Goal: Transaction & Acquisition: Book appointment/travel/reservation

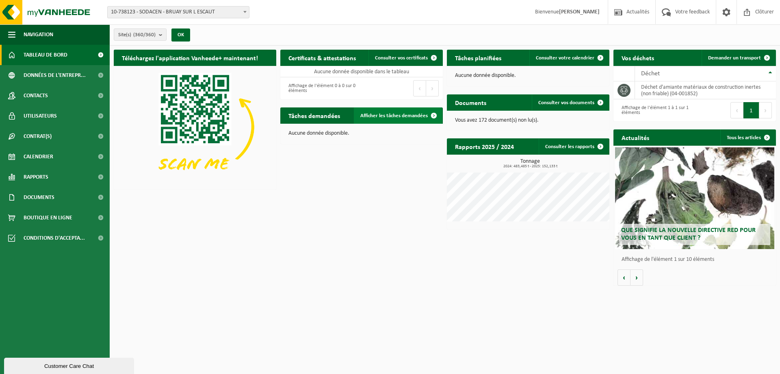
click at [416, 120] on link "Afficher les tâches demandées" at bounding box center [398, 115] width 88 height 16
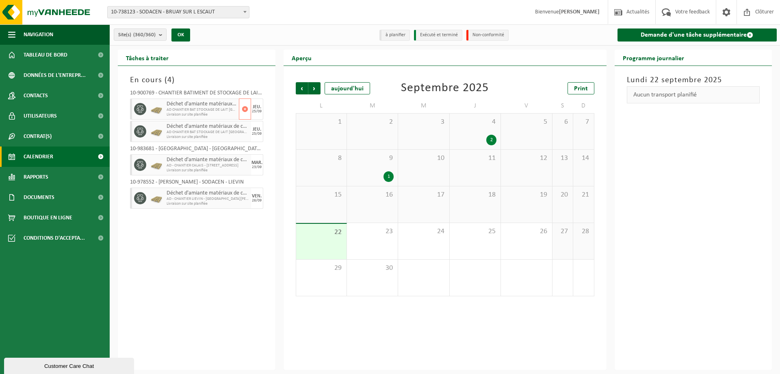
click at [207, 110] on span "AD CHANTIER BAT STOCKAGE DE LAIT RUE HENRI BREUIL" at bounding box center [202, 109] width 70 height 5
click at [60, 53] on span "Tableau de bord" at bounding box center [46, 55] width 44 height 20
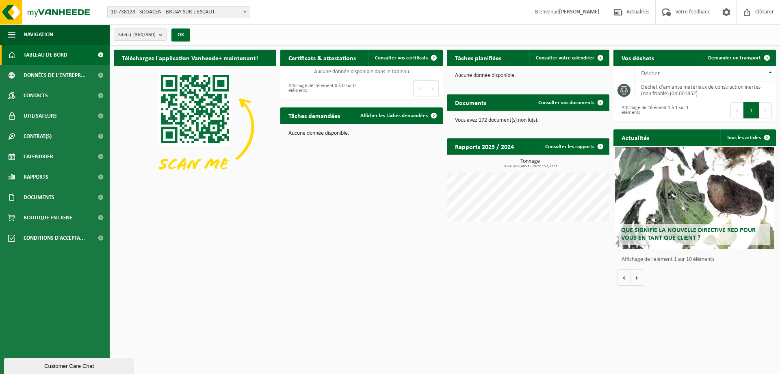
click at [163, 37] on b "submit" at bounding box center [162, 34] width 7 height 11
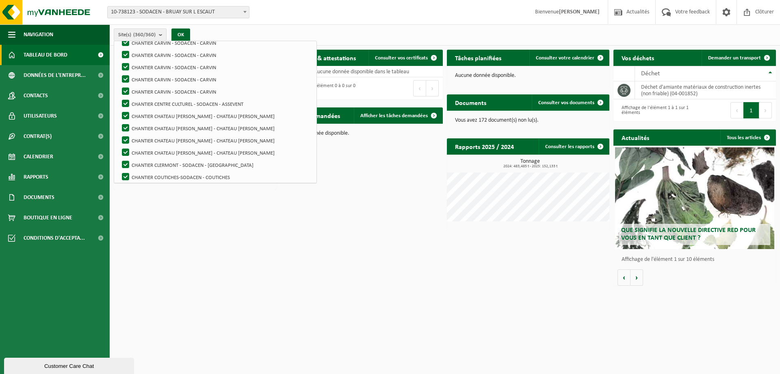
scroll to position [1057, 0]
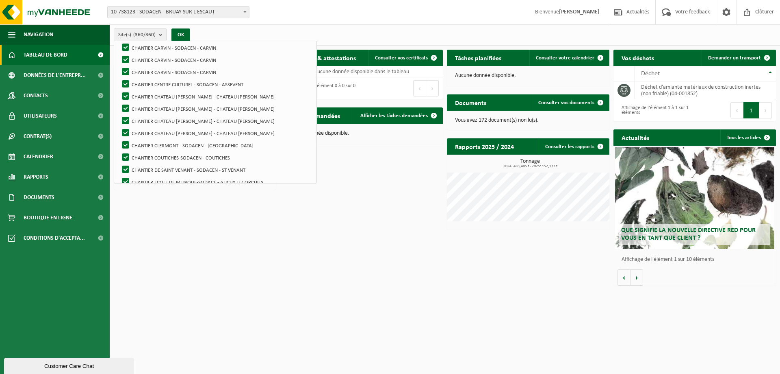
click at [165, 33] on b "submit" at bounding box center [162, 35] width 7 height 12
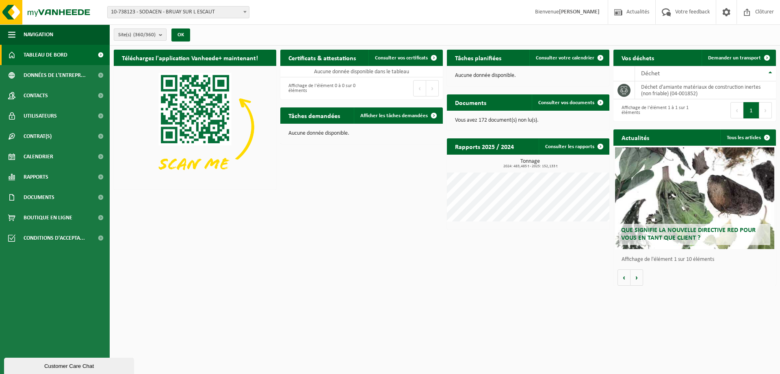
click at [161, 35] on b "submit" at bounding box center [162, 34] width 7 height 11
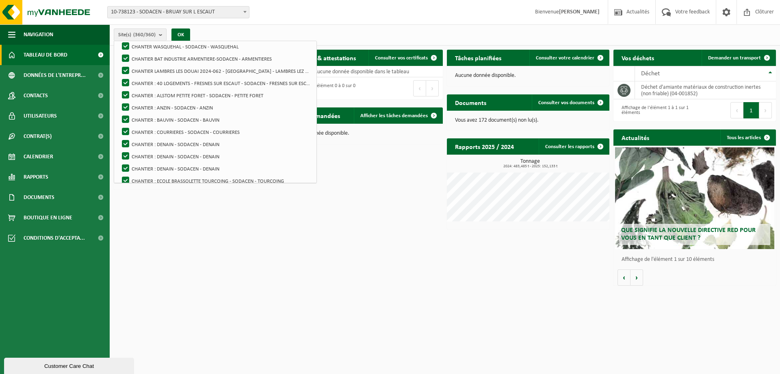
scroll to position [0, 0]
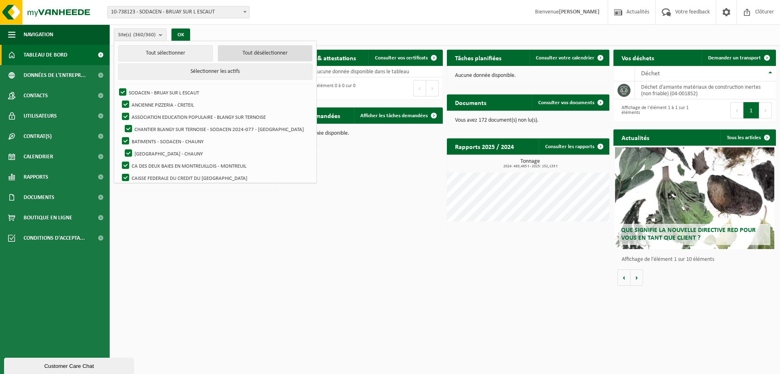
click at [232, 52] on button "Tout désélectionner" at bounding box center [265, 53] width 95 height 16
checkbox input "false"
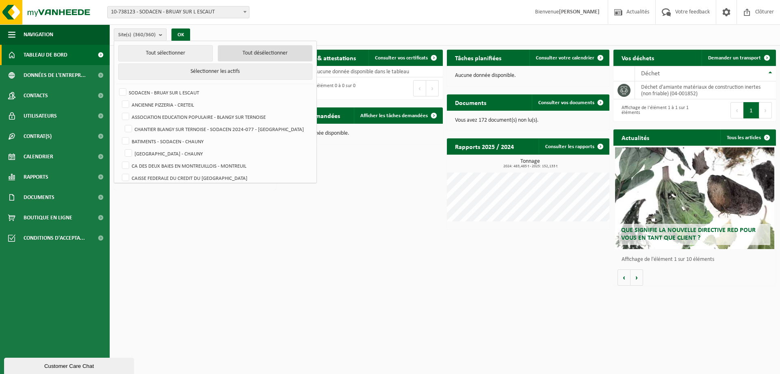
checkbox input "false"
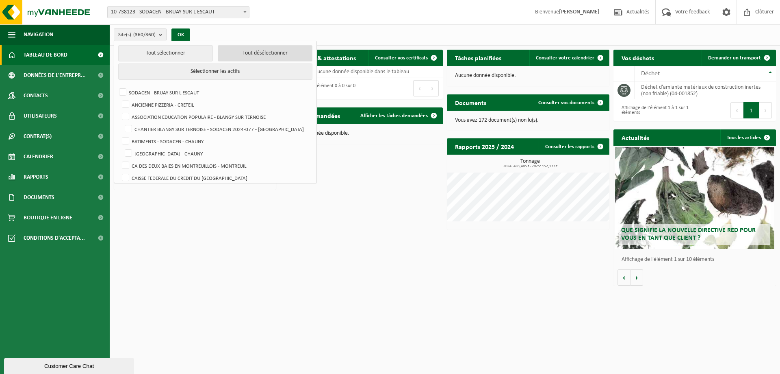
checkbox input "false"
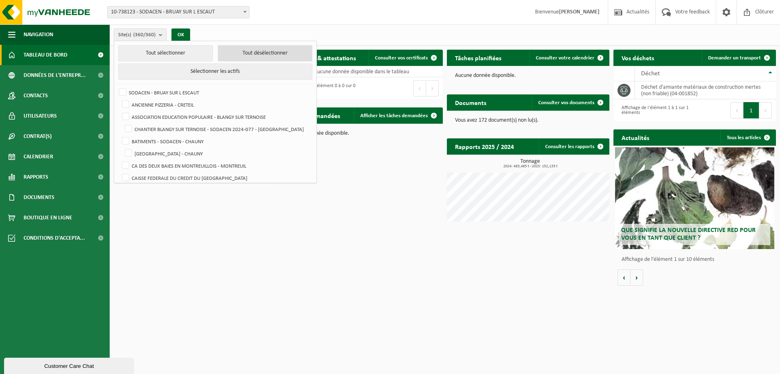
checkbox input "false"
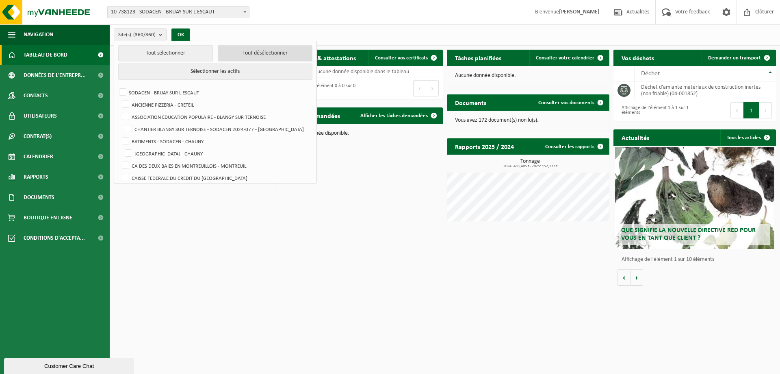
checkbox input "false"
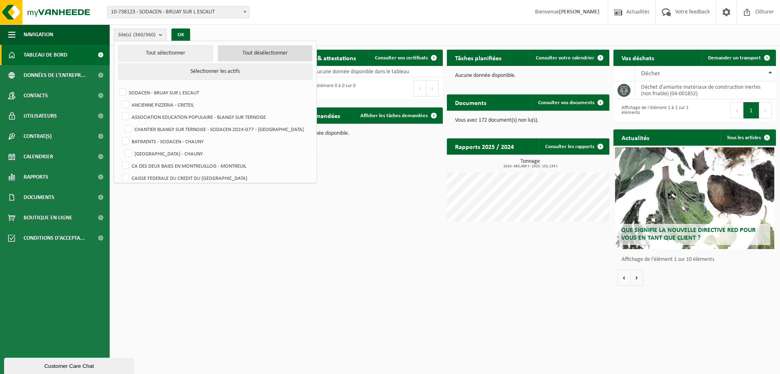
checkbox input "false"
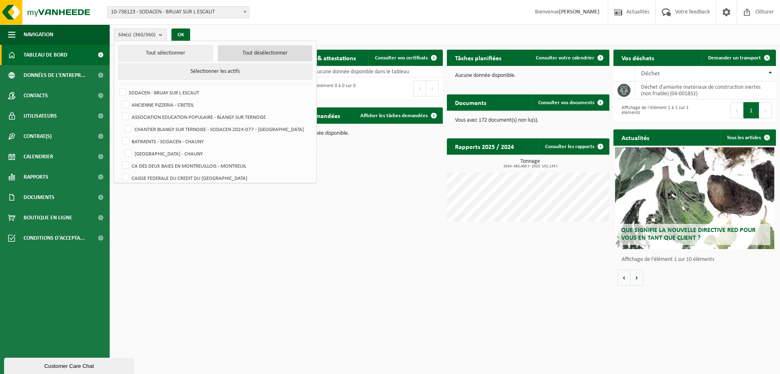
checkbox input "false"
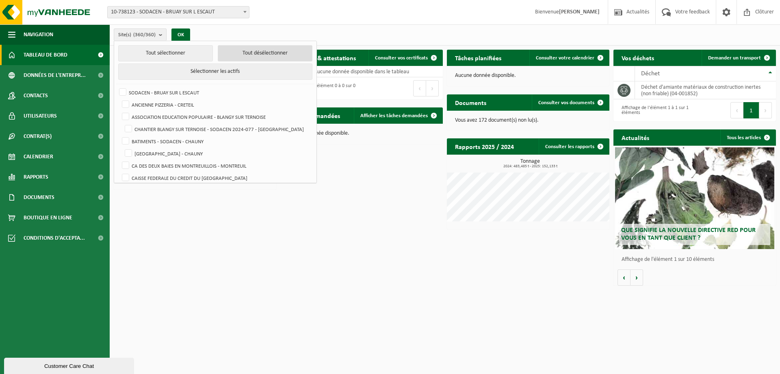
checkbox input "false"
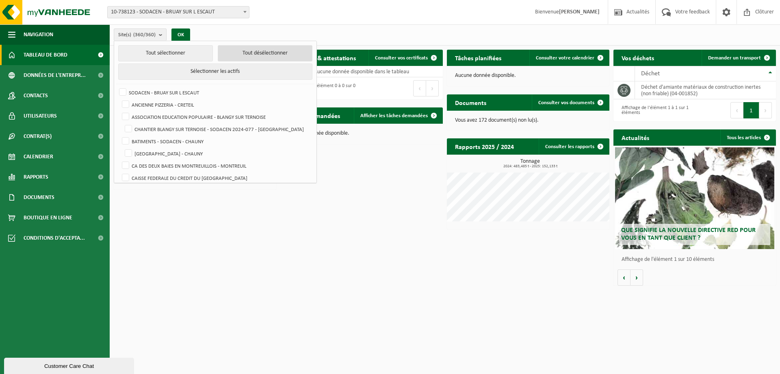
checkbox input "false"
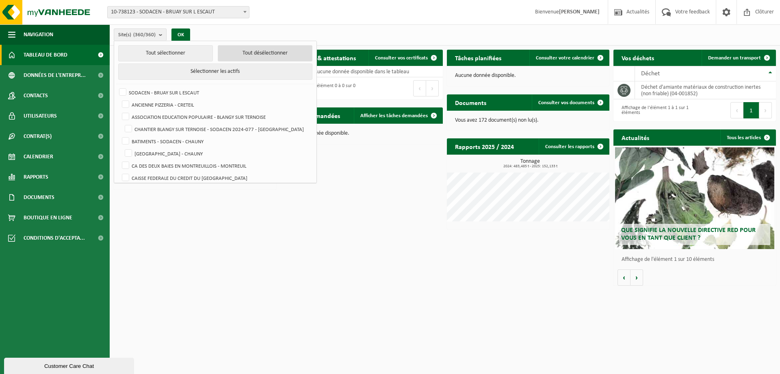
checkbox input "false"
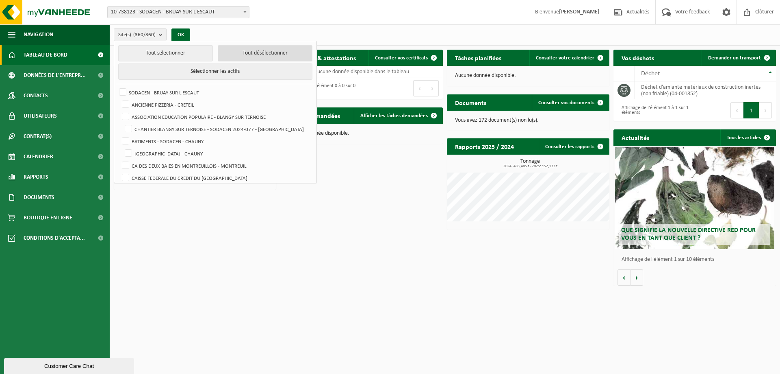
checkbox input "false"
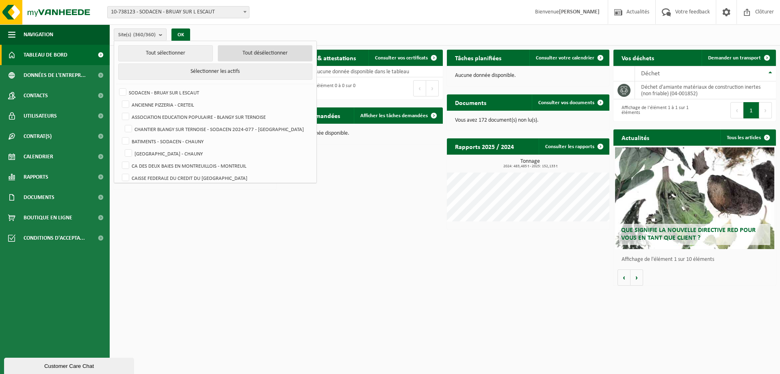
checkbox input "false"
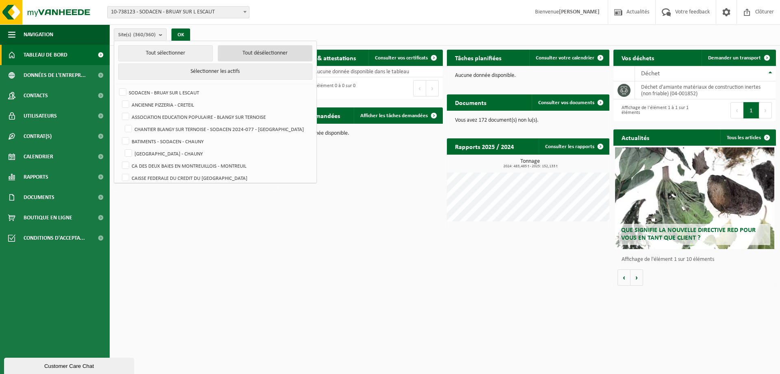
checkbox input "false"
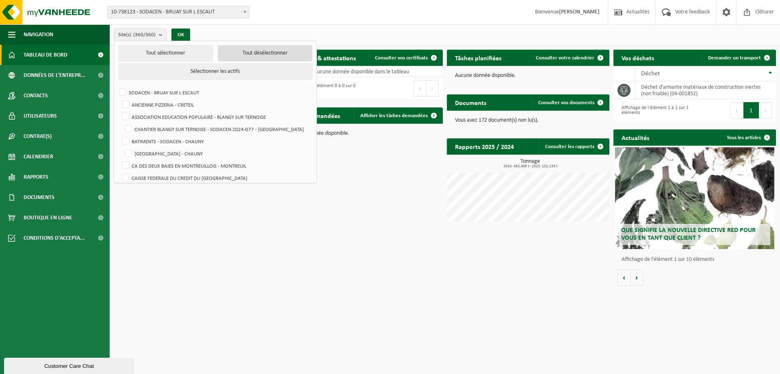
checkbox input "false"
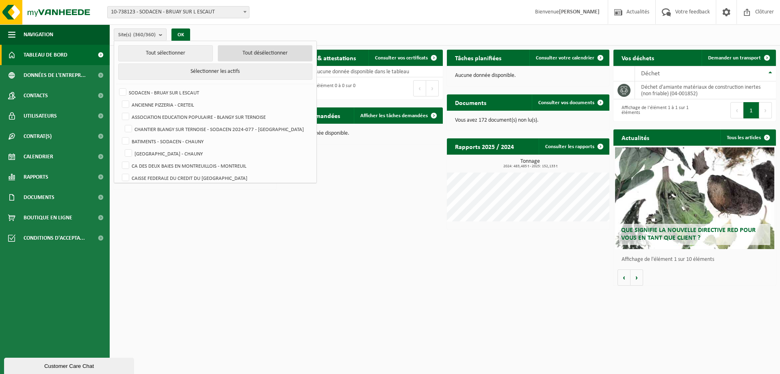
checkbox input "false"
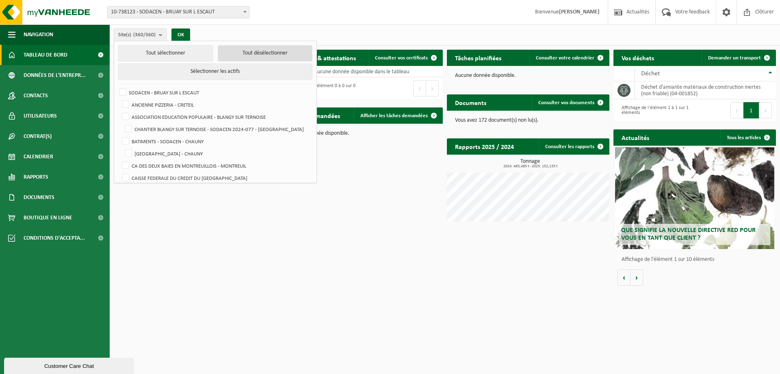
checkbox input "false"
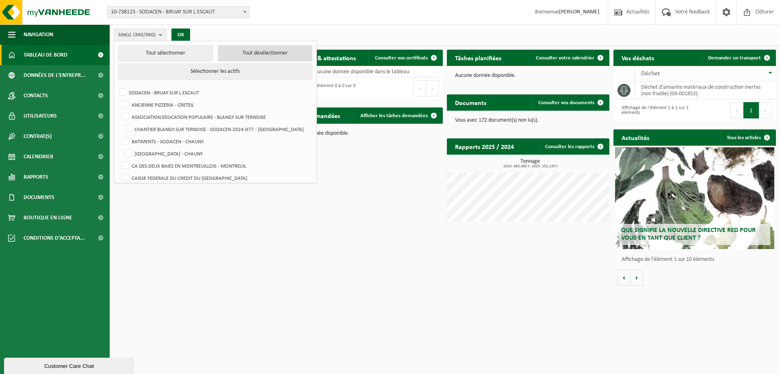
checkbox input "false"
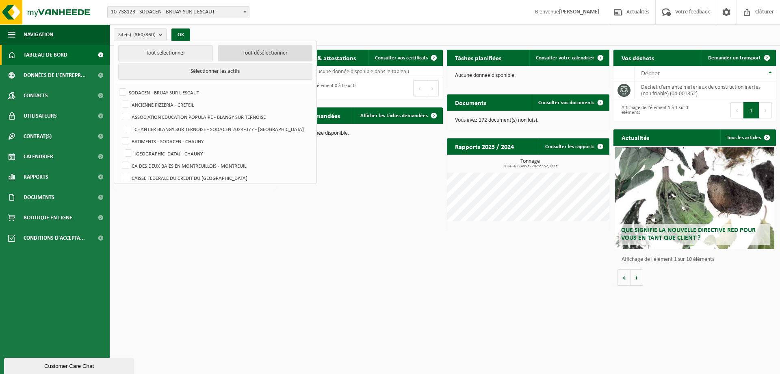
checkbox input "false"
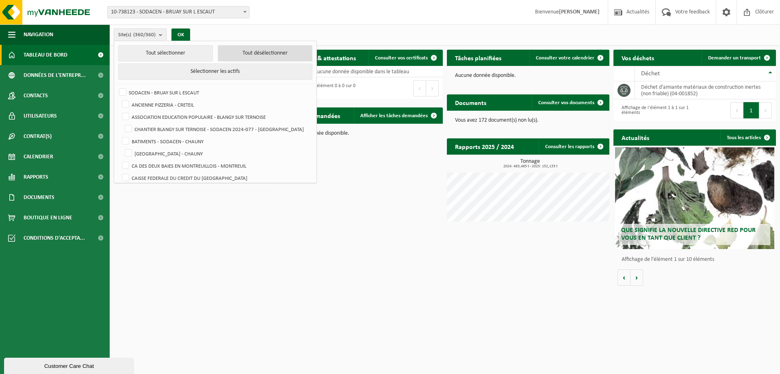
checkbox input "false"
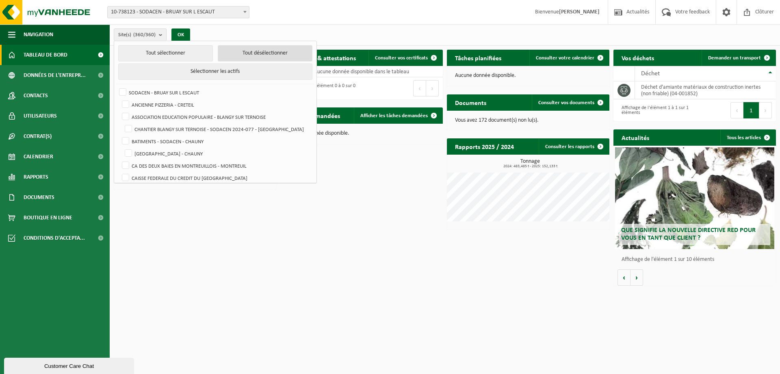
checkbox input "false"
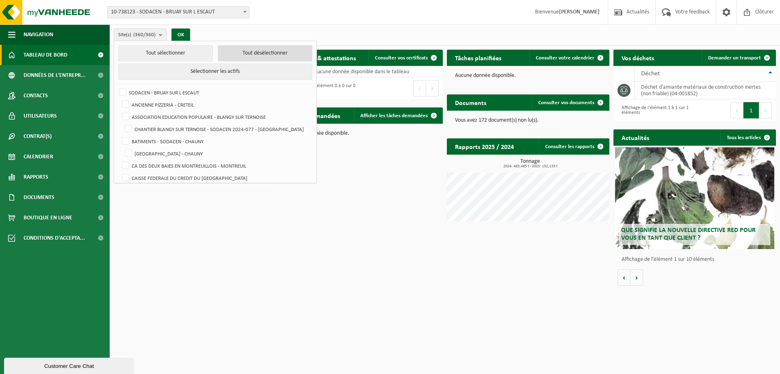
checkbox input "false"
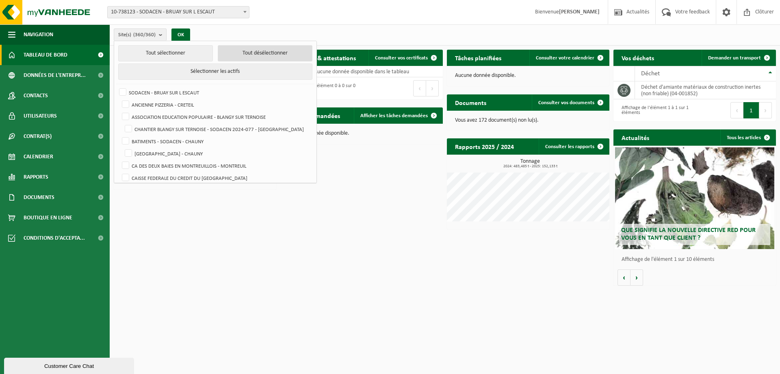
checkbox input "false"
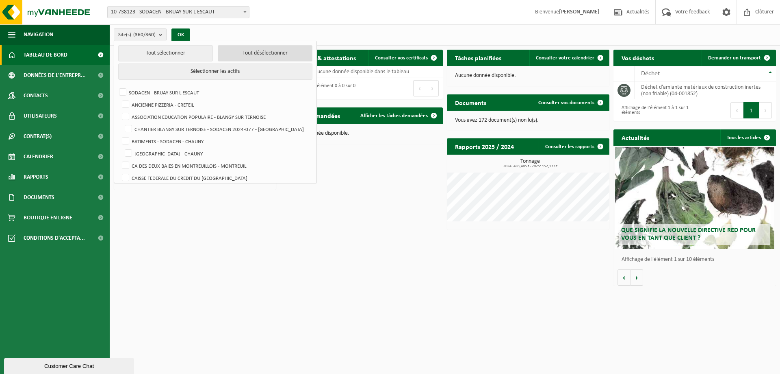
checkbox input "false"
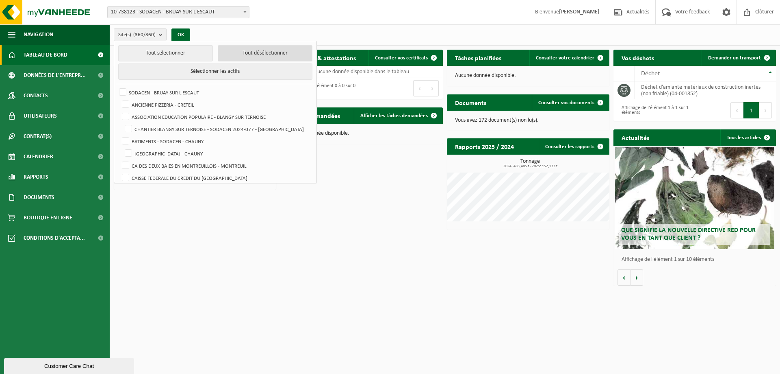
checkbox input "false"
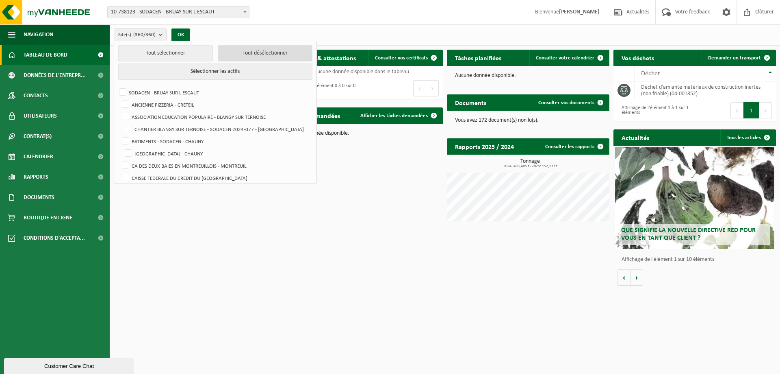
checkbox input "false"
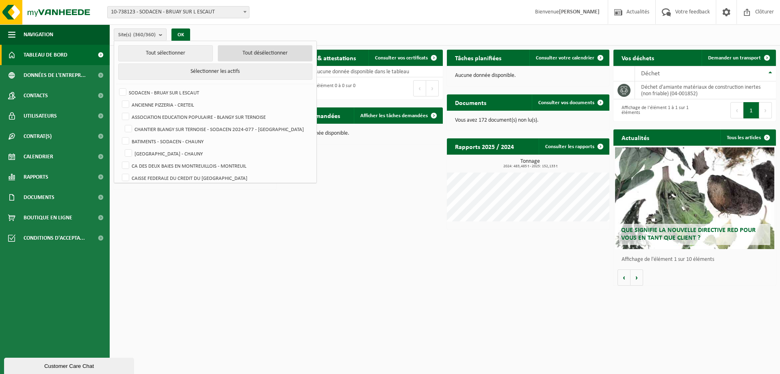
checkbox input "false"
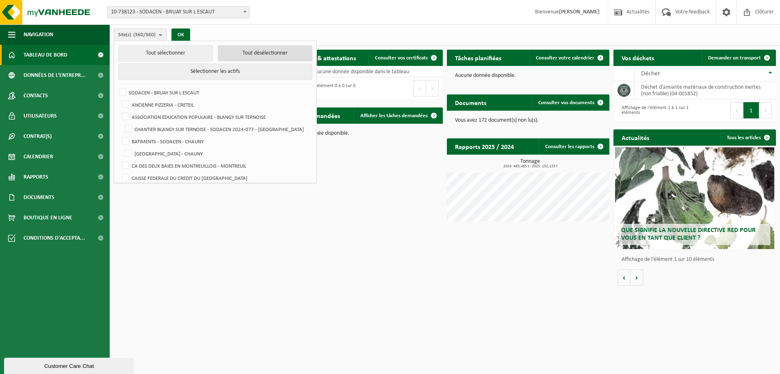
checkbox input "false"
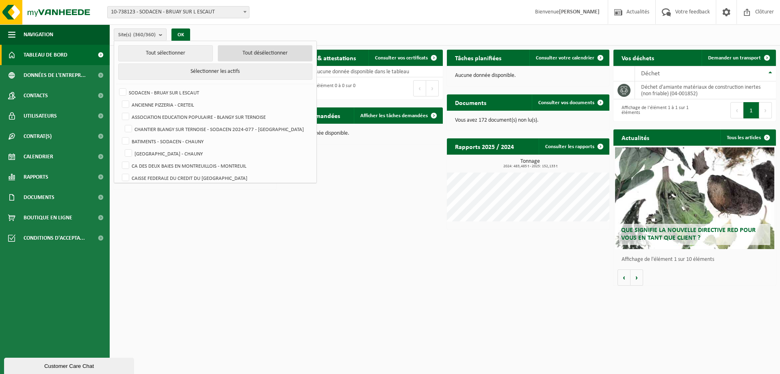
checkbox input "false"
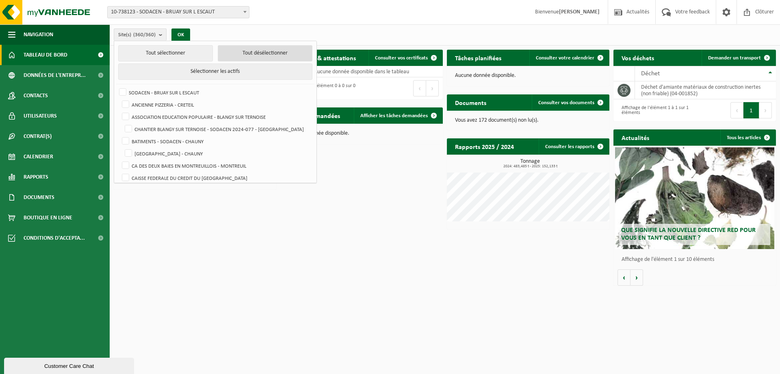
checkbox input "false"
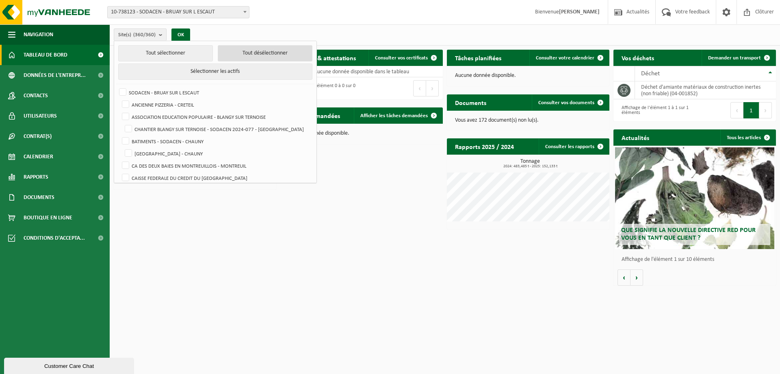
checkbox input "false"
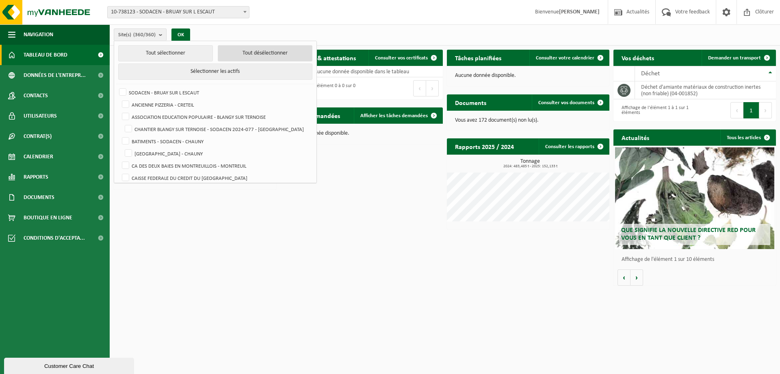
checkbox input "false"
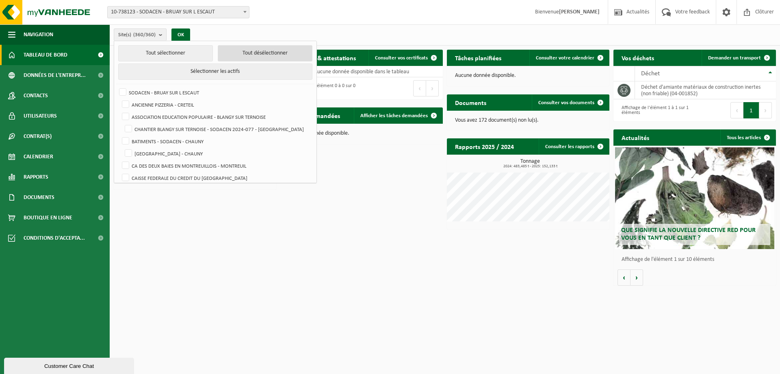
checkbox input "false"
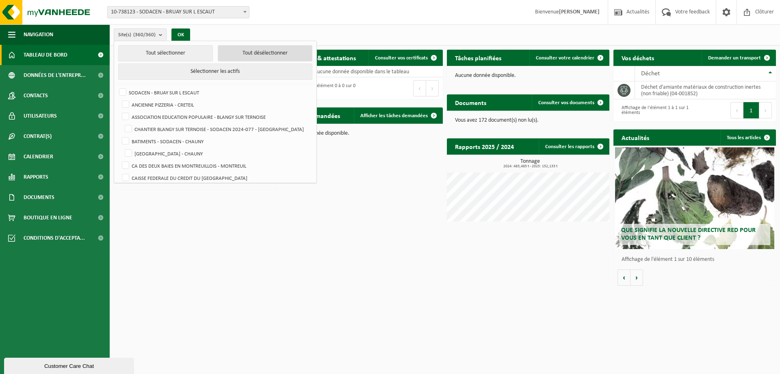
checkbox input "false"
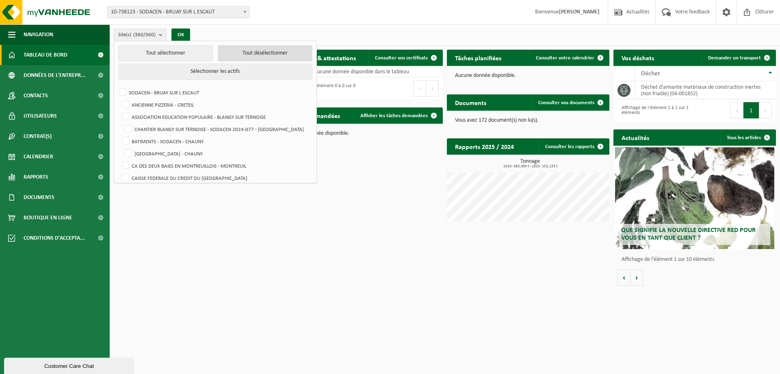
checkbox input "false"
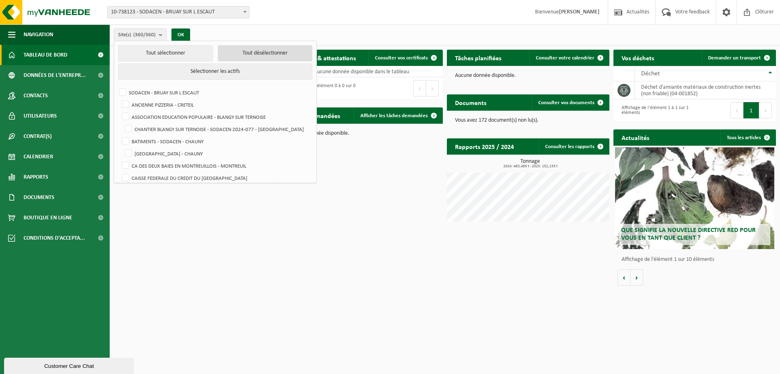
checkbox input "false"
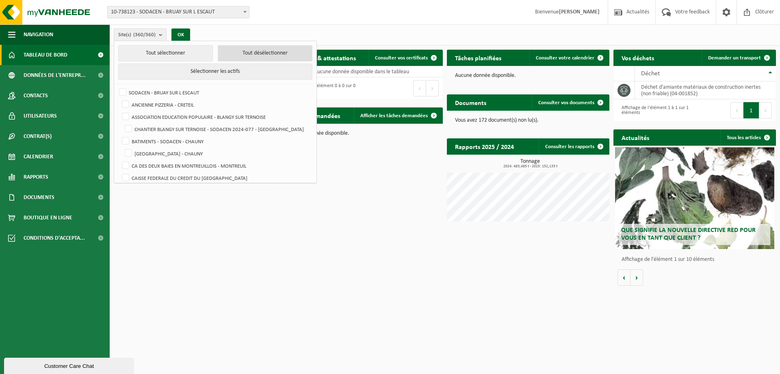
checkbox input "false"
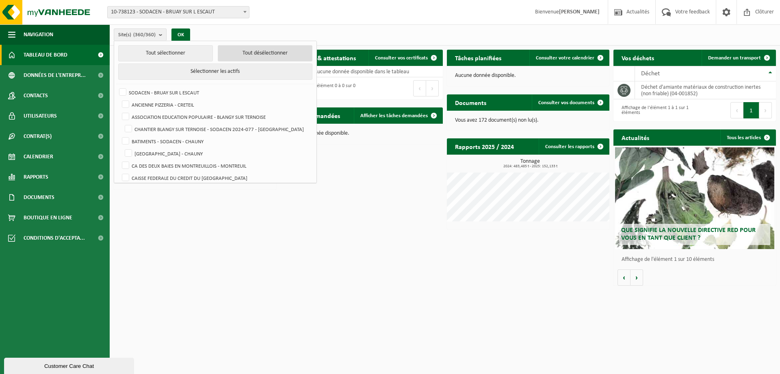
checkbox input "false"
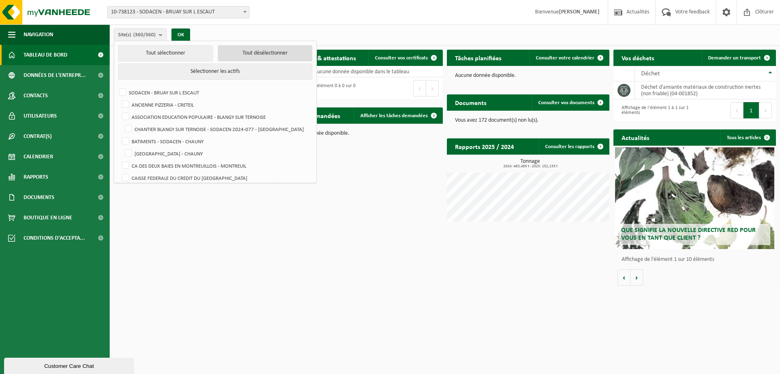
checkbox input "false"
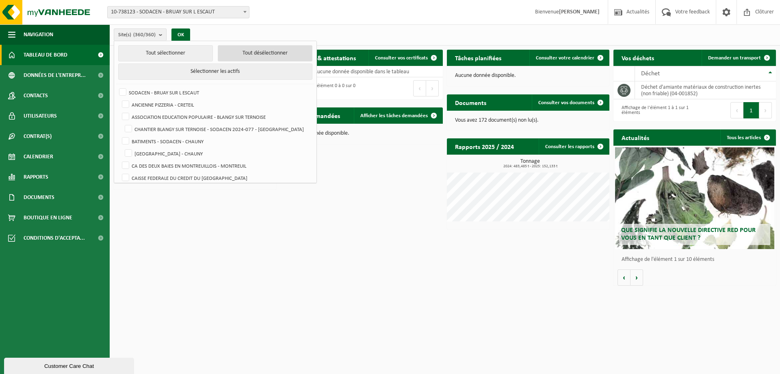
checkbox input "false"
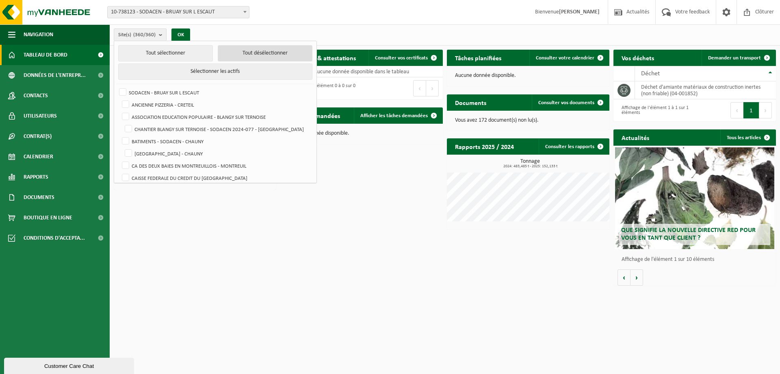
checkbox input "false"
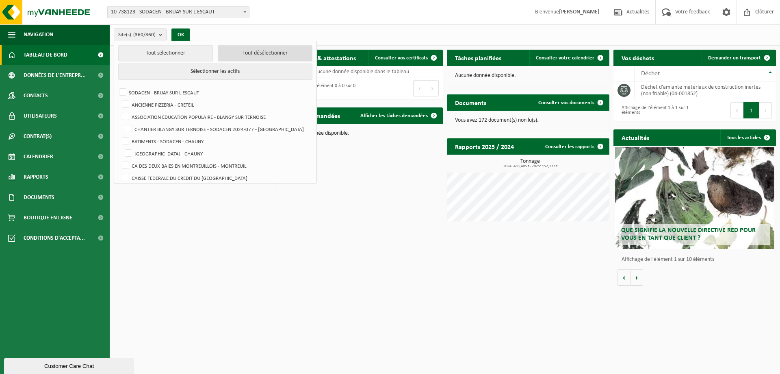
checkbox input "false"
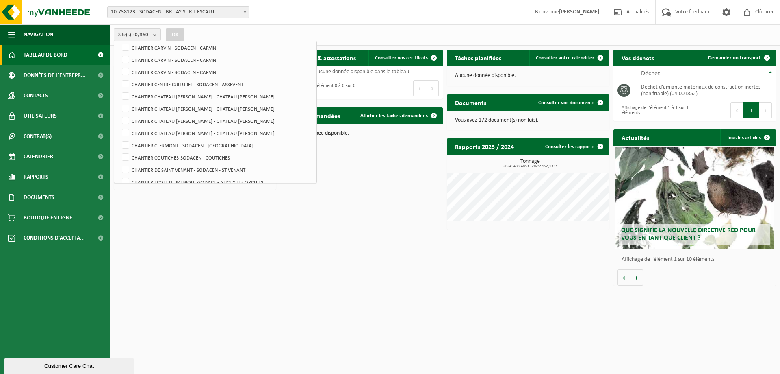
scroll to position [1097, 0]
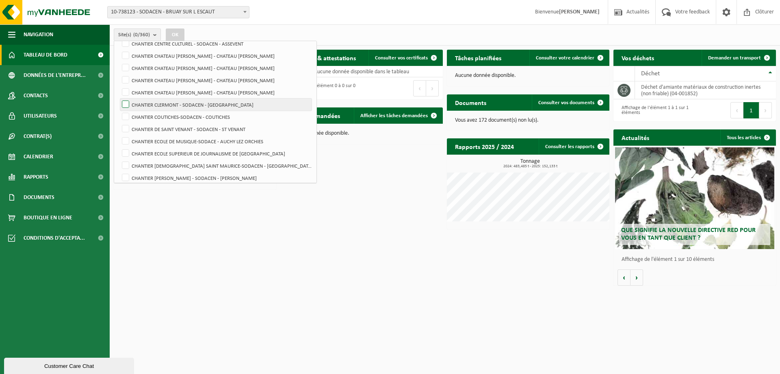
click at [126, 103] on label "CHANTIER CLERMONT - SODACEN - [GEOGRAPHIC_DATA]" at bounding box center [215, 104] width 191 height 12
click at [119, 98] on input "CHANTIER CLERMONT - SODACEN - [GEOGRAPHIC_DATA]" at bounding box center [119, 98] width 0 height 0
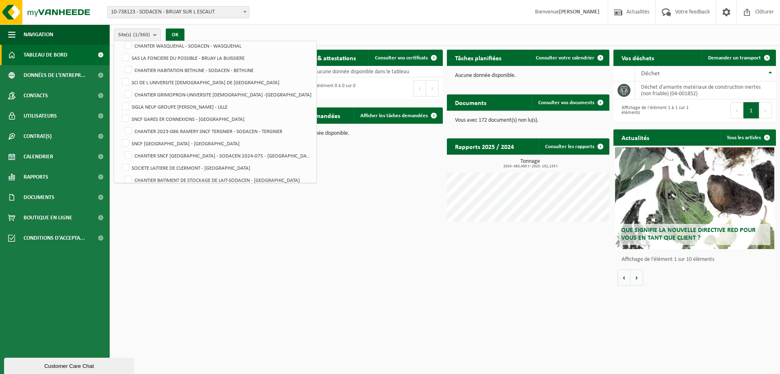
scroll to position [4146, 0]
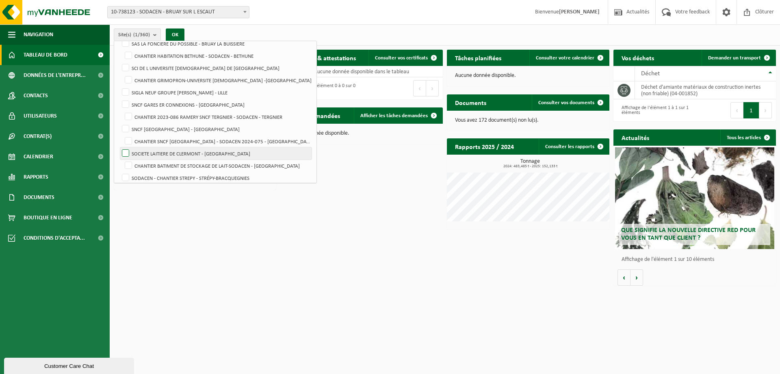
click at [124, 153] on label "SOCIETE LAITIERE DE CLERMONT - [GEOGRAPHIC_DATA]" at bounding box center [215, 153] width 191 height 12
click at [119, 147] on input "SOCIETE LAITIERE DE CLERMONT - [GEOGRAPHIC_DATA]" at bounding box center [119, 147] width 0 height 0
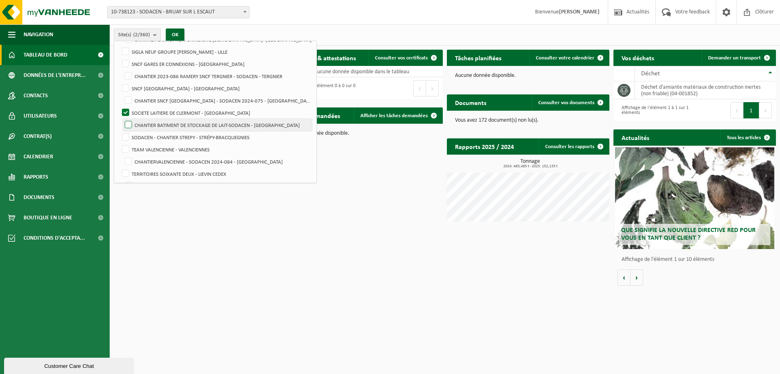
click at [129, 124] on label "CHANTIER BATIMENT DE STOCKAGE DE LAIT-SODACEN - [GEOGRAPHIC_DATA]" at bounding box center [217, 125] width 189 height 12
click at [129, 126] on label "CHANTIER BATIMENT DE STOCKAGE DE LAIT-SODACEN - [GEOGRAPHIC_DATA]" at bounding box center [217, 125] width 189 height 12
click at [128, 113] on label "SOCIETE LAITIERE DE CLERMONT - [GEOGRAPHIC_DATA]" at bounding box center [215, 112] width 191 height 12
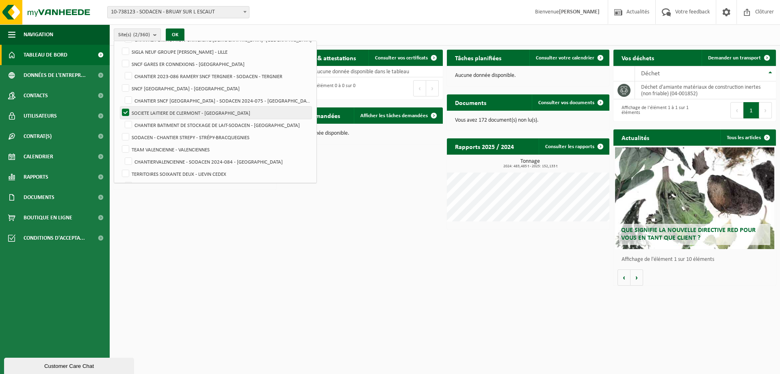
click at [119, 106] on input "SOCIETE LAITIERE DE CLERMONT - [GEOGRAPHIC_DATA]" at bounding box center [119, 106] width 0 height 0
click at [126, 126] on label "CHANTIER BATIMENT DE STOCKAGE DE LAIT-SODACEN - [GEOGRAPHIC_DATA]" at bounding box center [217, 125] width 189 height 12
click at [130, 115] on label "SOCIETE LAITIERE DE CLERMONT - [GEOGRAPHIC_DATA]" at bounding box center [215, 112] width 191 height 12
click at [119, 106] on input "SOCIETE LAITIERE DE CLERMONT - [GEOGRAPHIC_DATA]" at bounding box center [119, 106] width 0 height 0
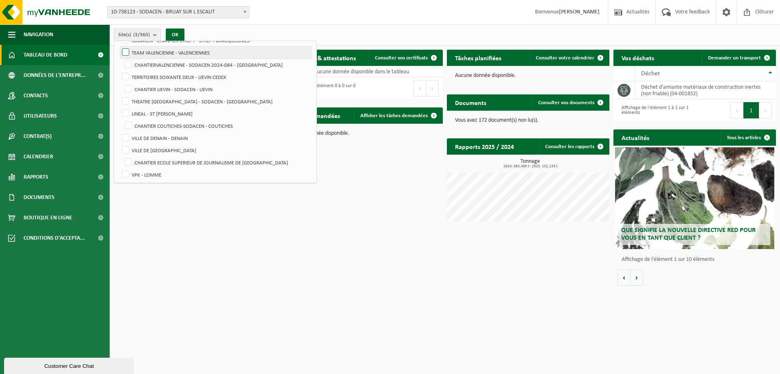
scroll to position [4297, 0]
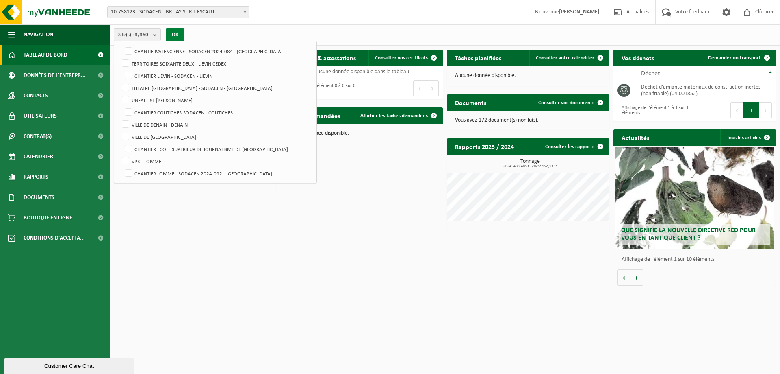
click at [179, 33] on button "OK" at bounding box center [175, 34] width 19 height 13
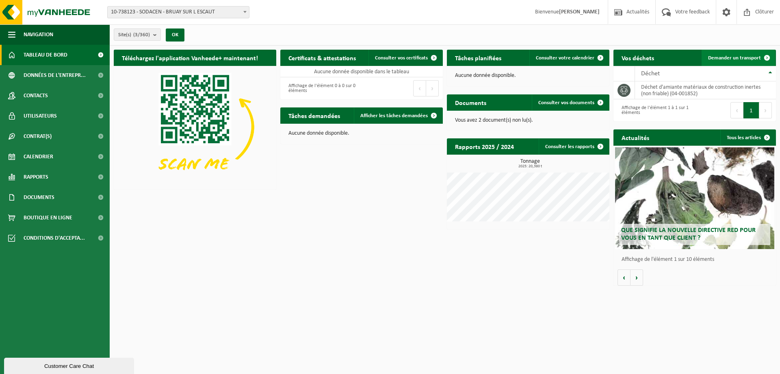
click at [735, 61] on link "Demander un transport" at bounding box center [739, 58] width 74 height 16
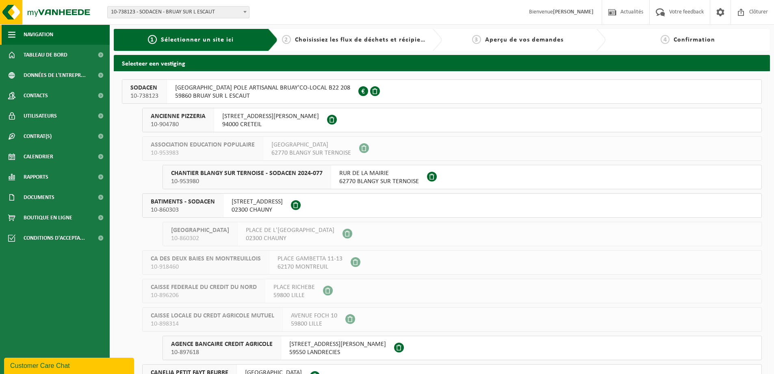
click at [35, 38] on span "Navigation" at bounding box center [39, 34] width 30 height 20
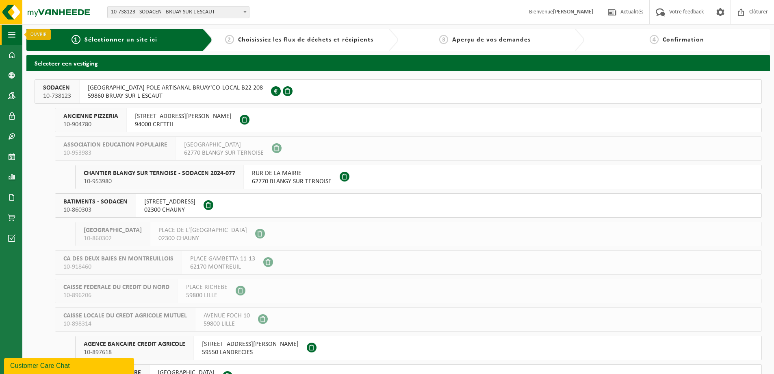
click at [16, 37] on button "Navigation" at bounding box center [11, 34] width 22 height 20
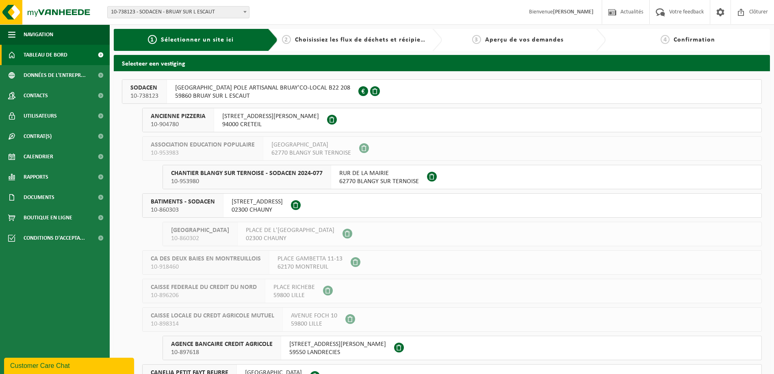
click at [33, 50] on span "Tableau de bord" at bounding box center [46, 55] width 44 height 20
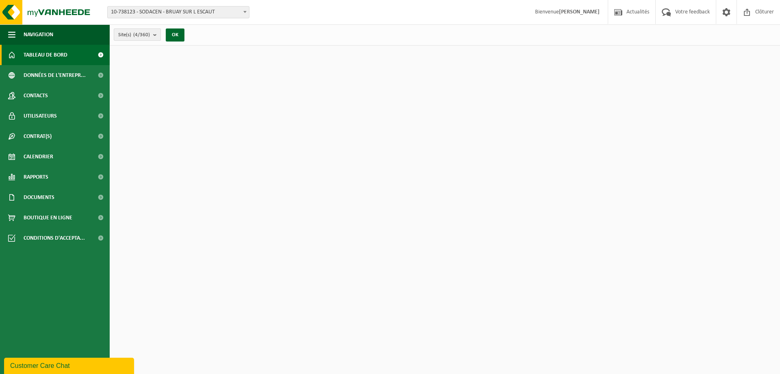
click at [161, 35] on b "submit" at bounding box center [156, 34] width 7 height 11
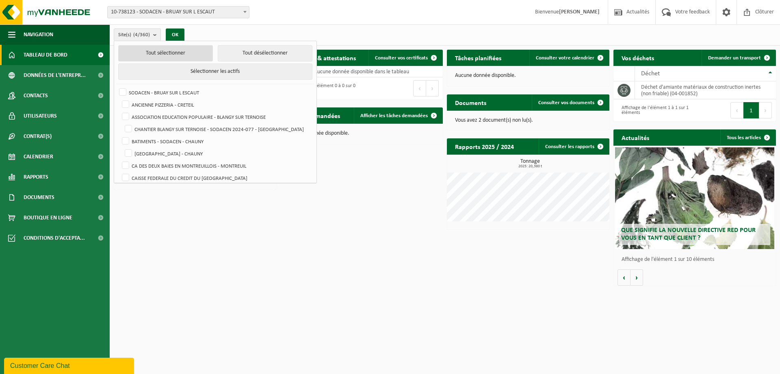
click at [135, 59] on button "Tout sélectionner" at bounding box center [165, 53] width 95 height 16
checkbox input "true"
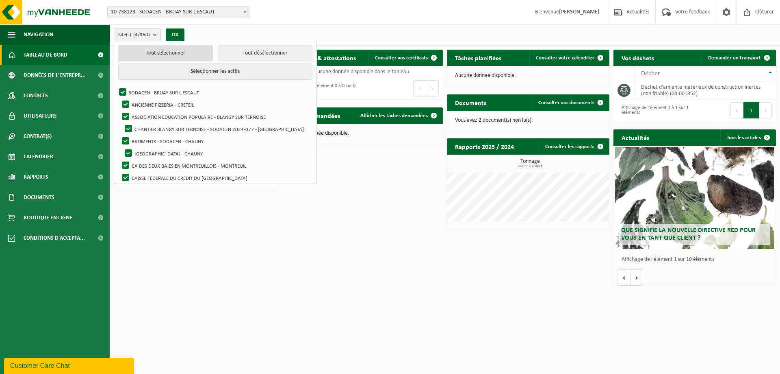
checkbox input "true"
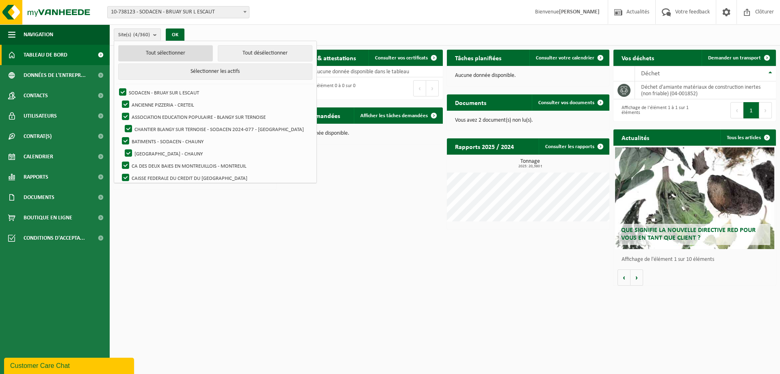
checkbox input "true"
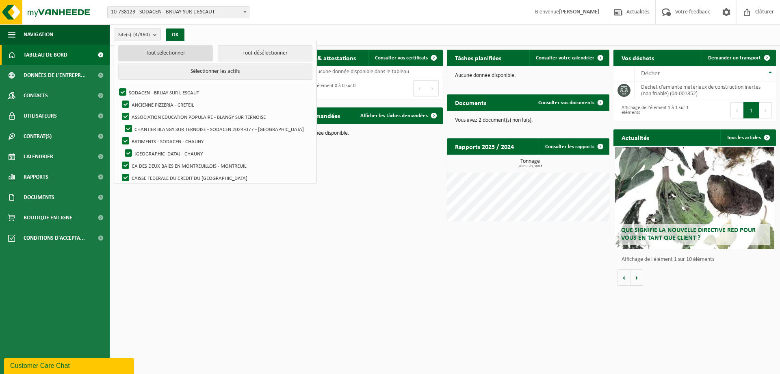
checkbox input "true"
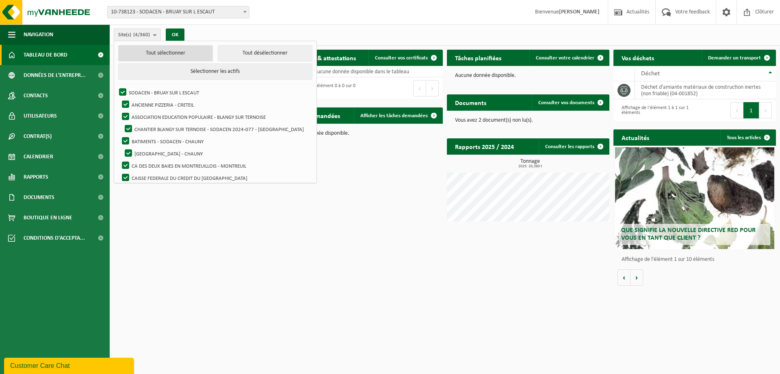
checkbox input "true"
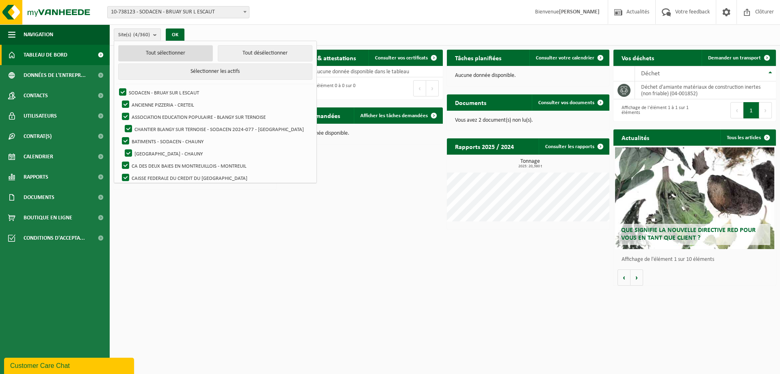
checkbox input "true"
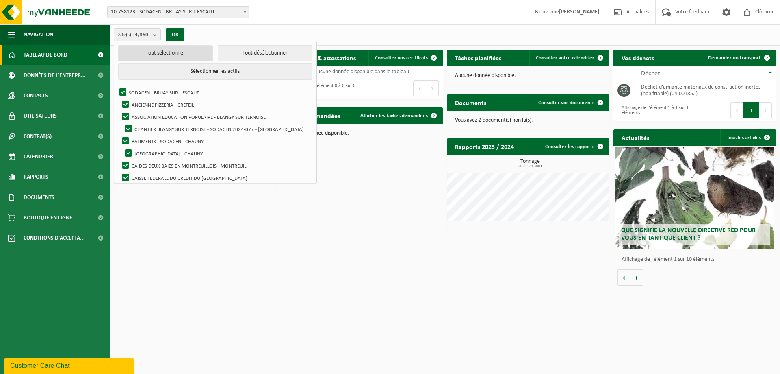
checkbox input "true"
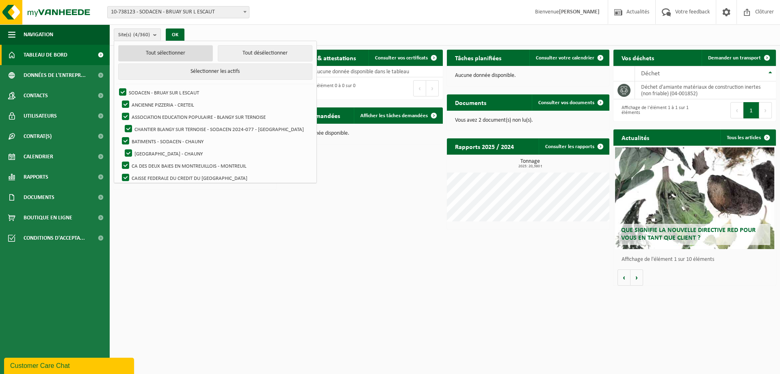
checkbox input "true"
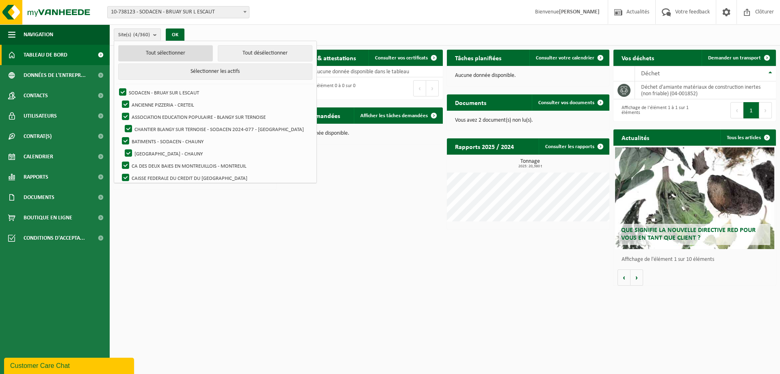
checkbox input "true"
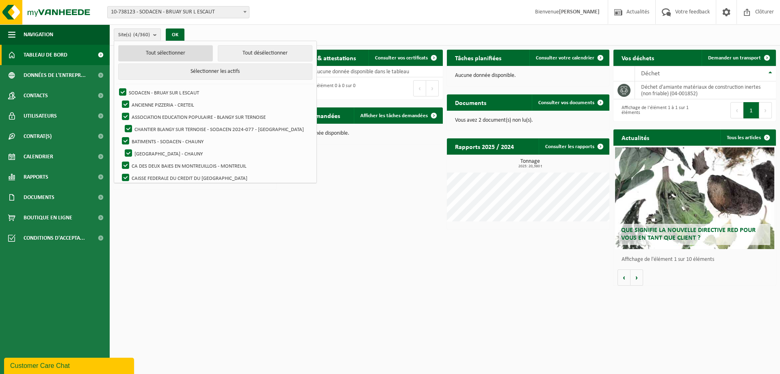
checkbox input "true"
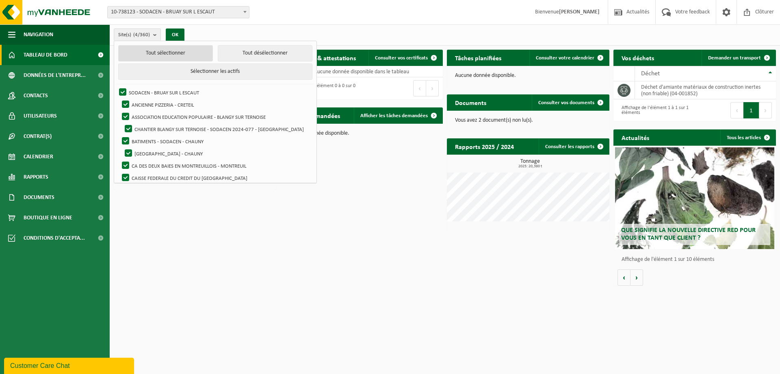
checkbox input "true"
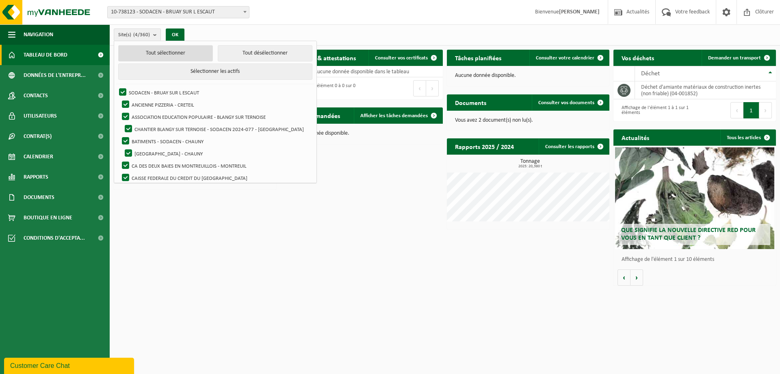
checkbox input "true"
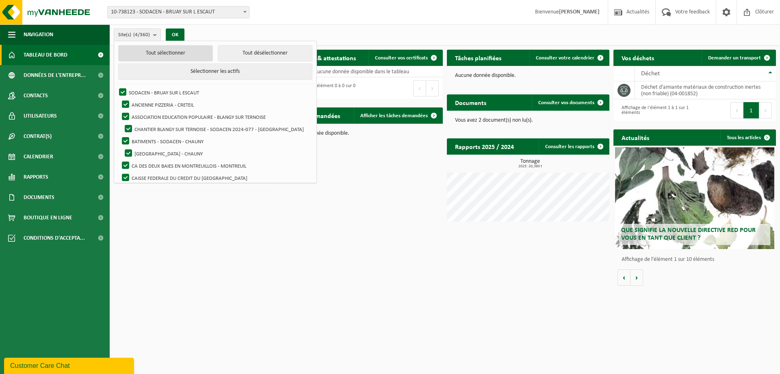
checkbox input "true"
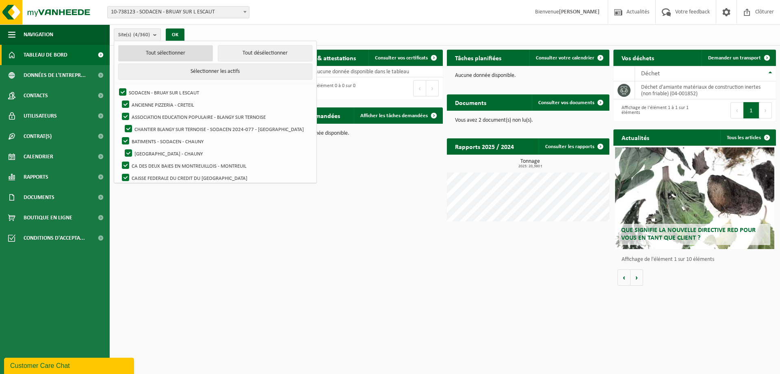
checkbox input "true"
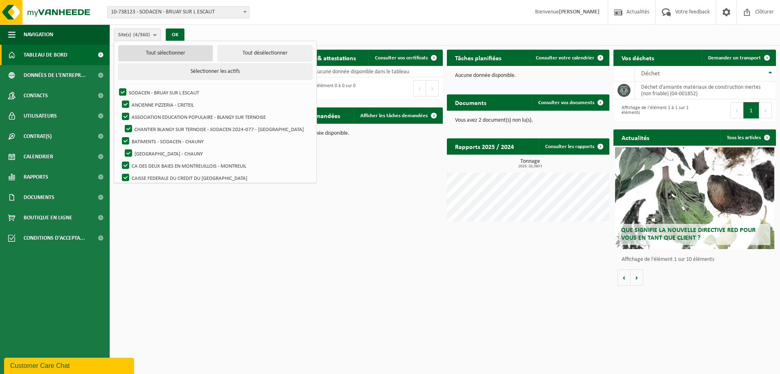
checkbox input "true"
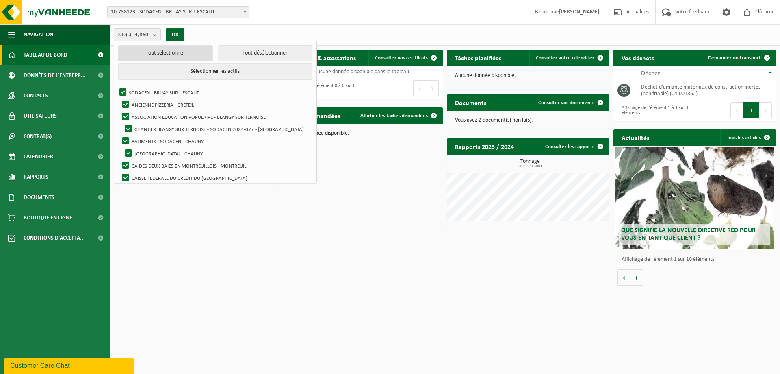
checkbox input "true"
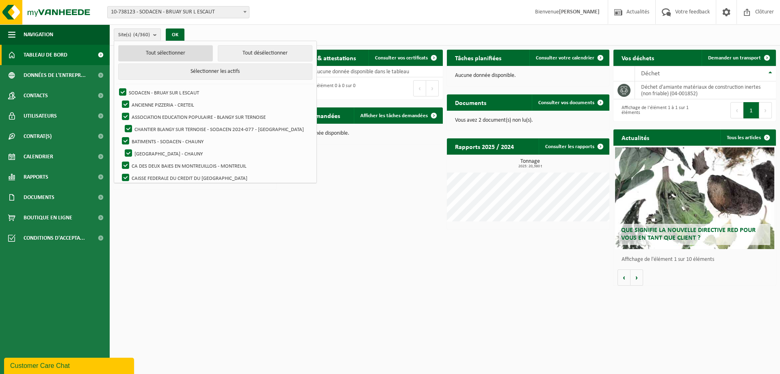
checkbox input "true"
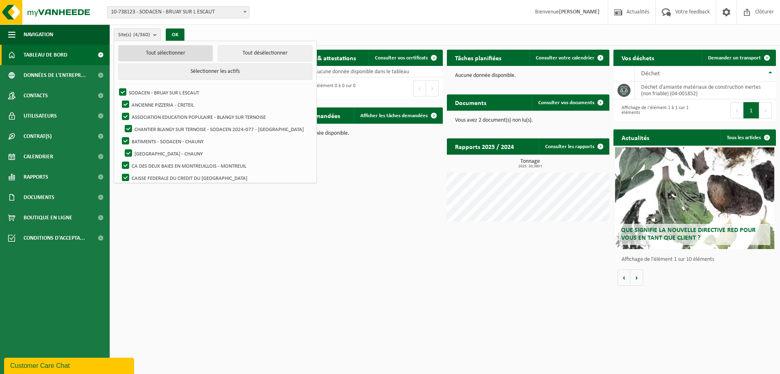
checkbox input "true"
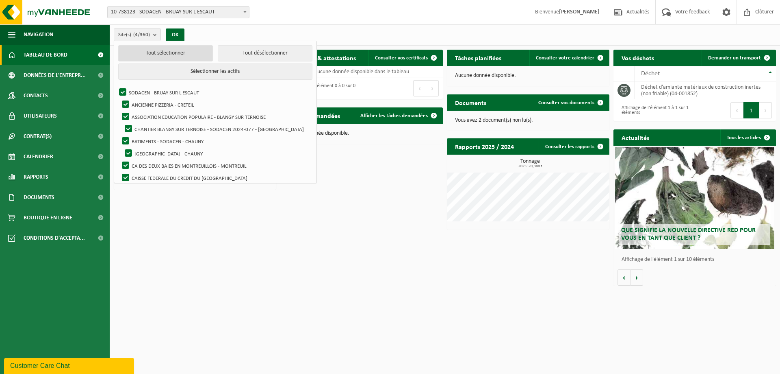
checkbox input "true"
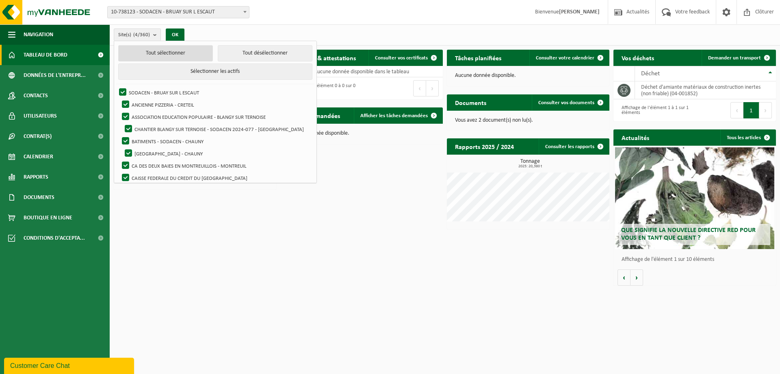
checkbox input "true"
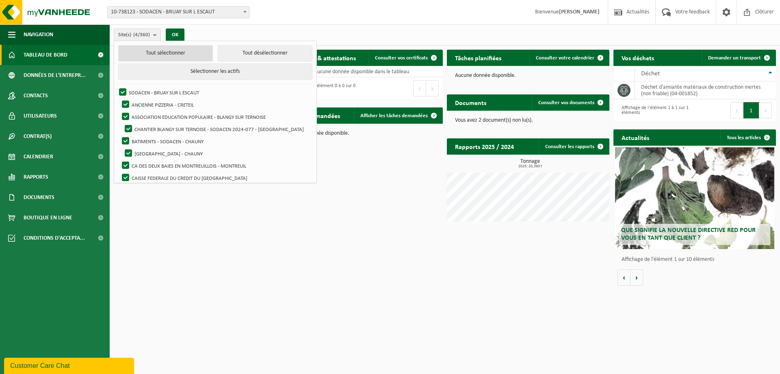
checkbox input "true"
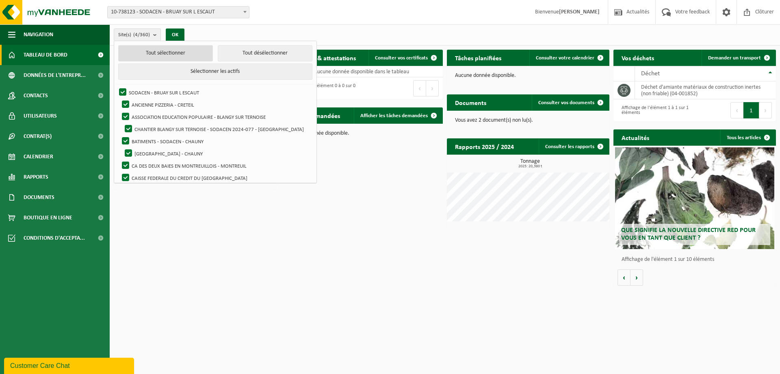
checkbox input "true"
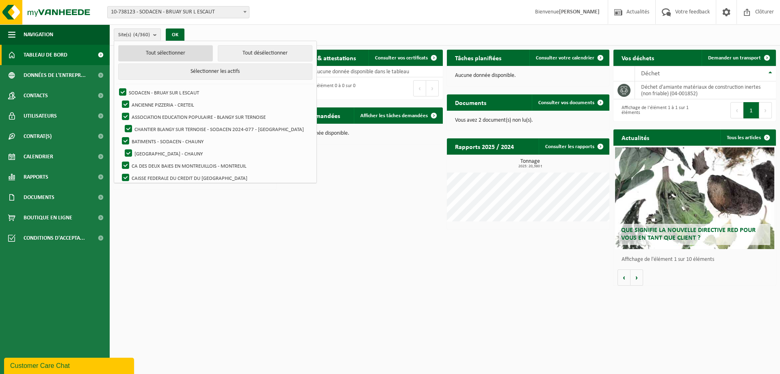
checkbox input "true"
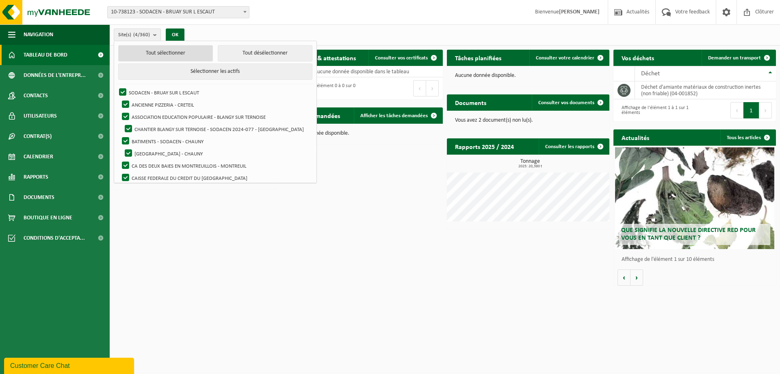
checkbox input "true"
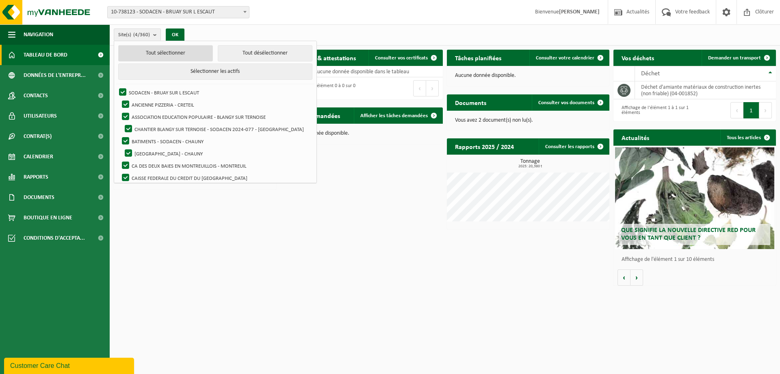
checkbox input "true"
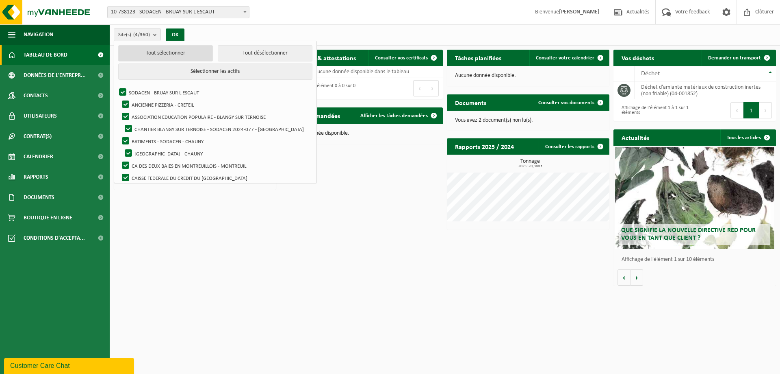
checkbox input "true"
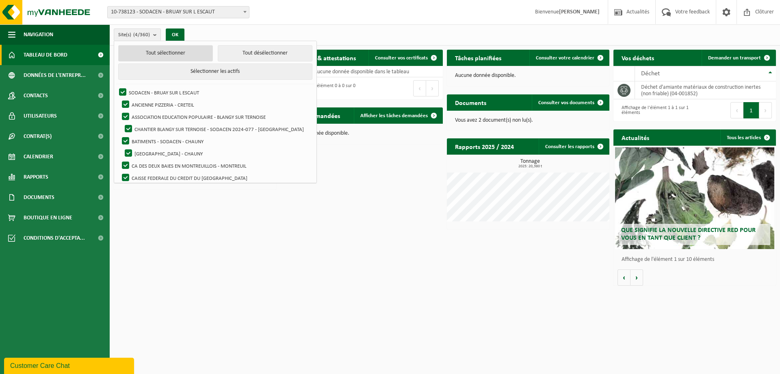
checkbox input "true"
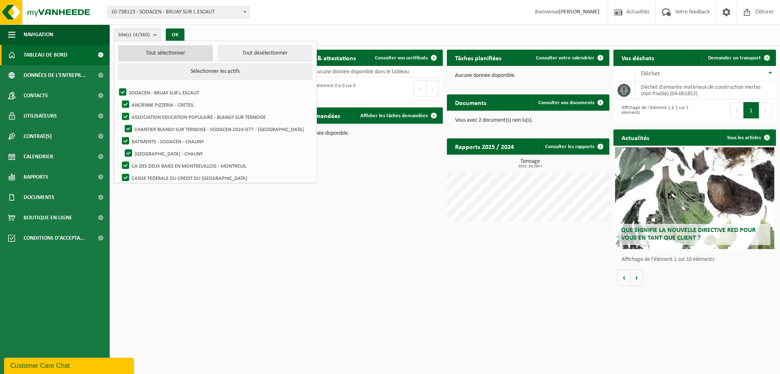
checkbox input "true"
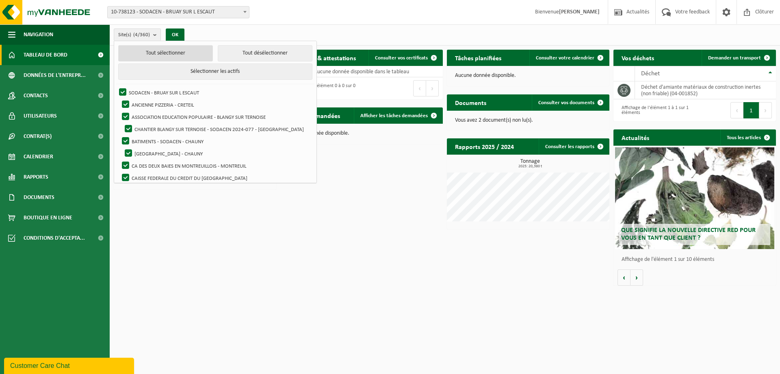
checkbox input "true"
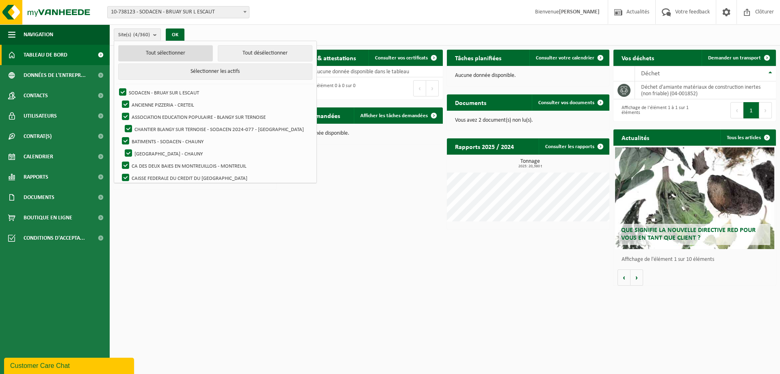
checkbox input "true"
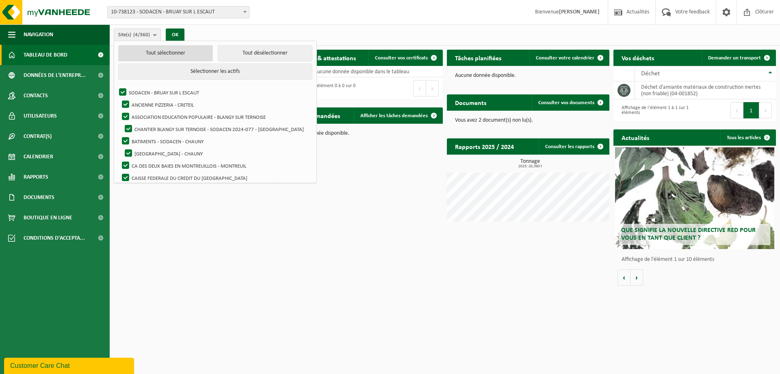
checkbox input "true"
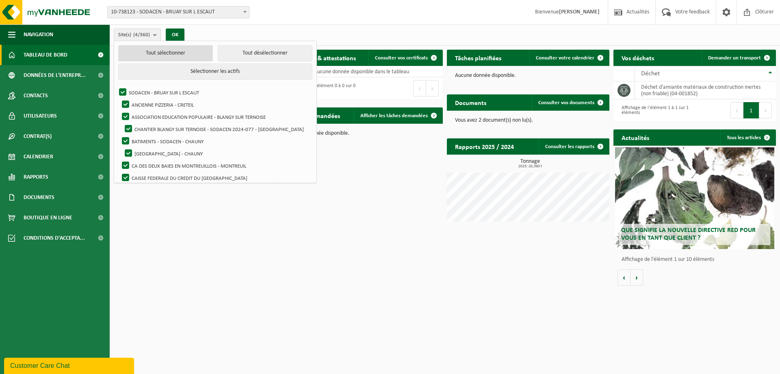
checkbox input "true"
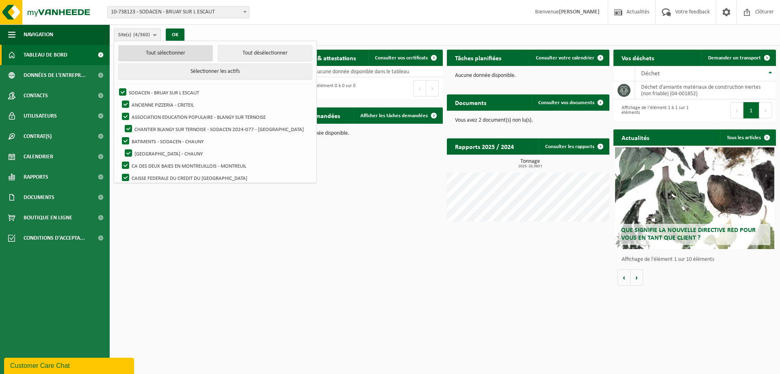
checkbox input "true"
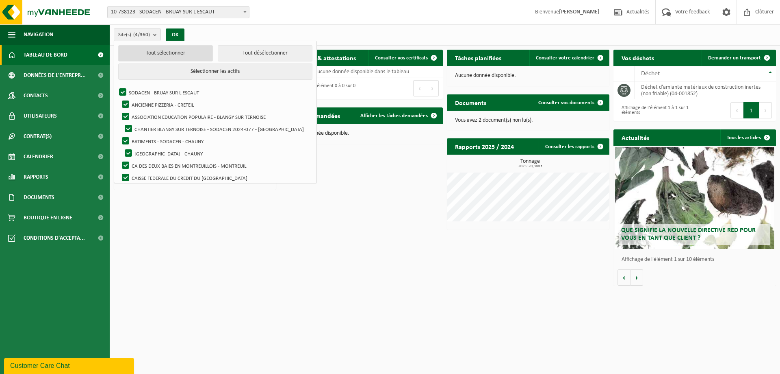
checkbox input "true"
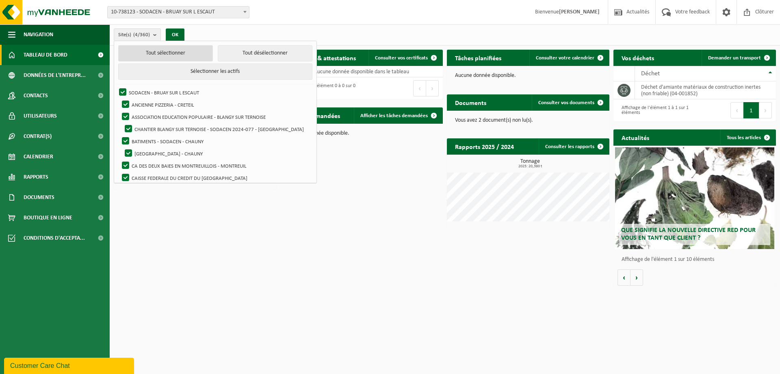
checkbox input "true"
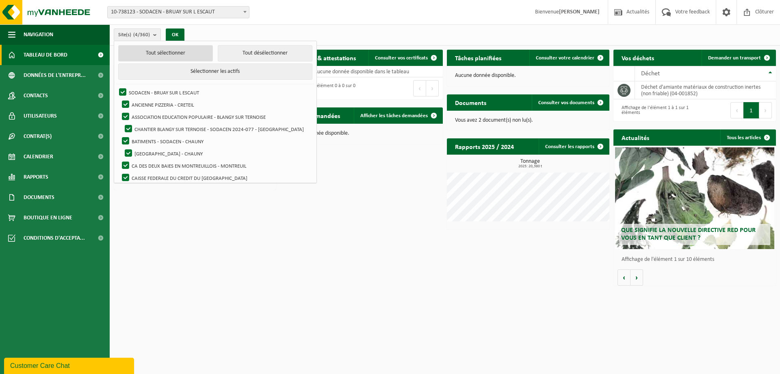
checkbox input "true"
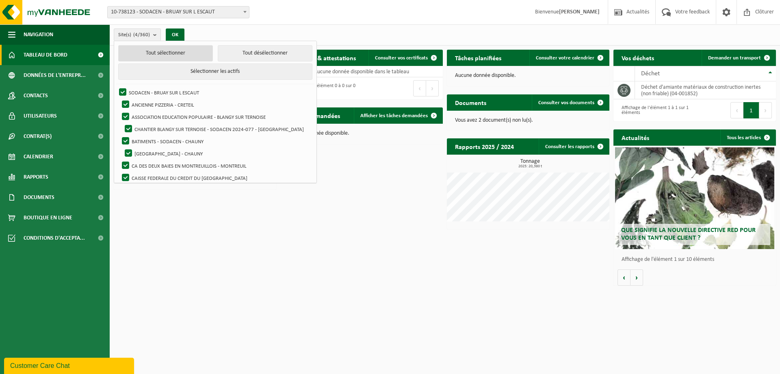
checkbox input "true"
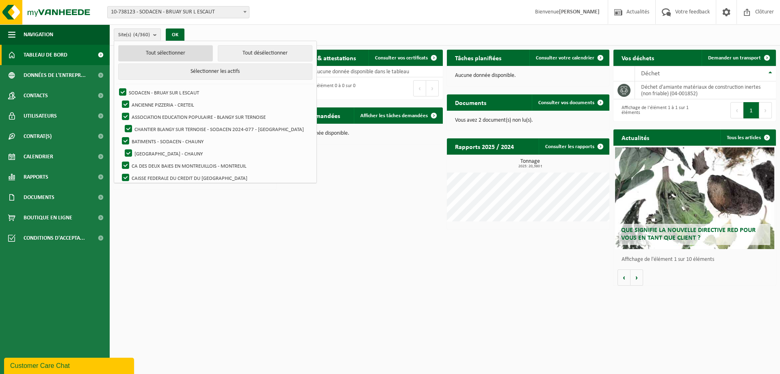
checkbox input "true"
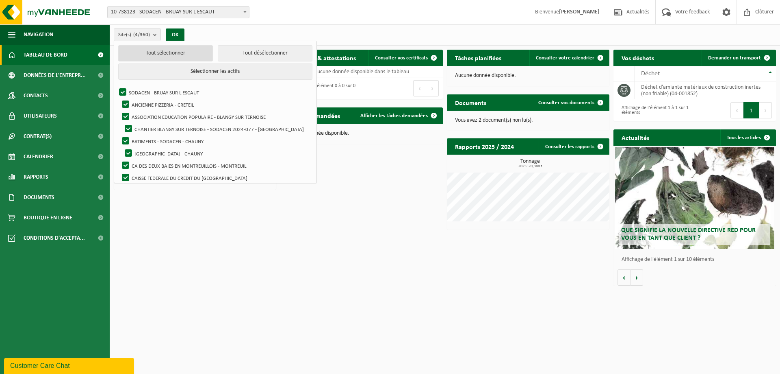
checkbox input "true"
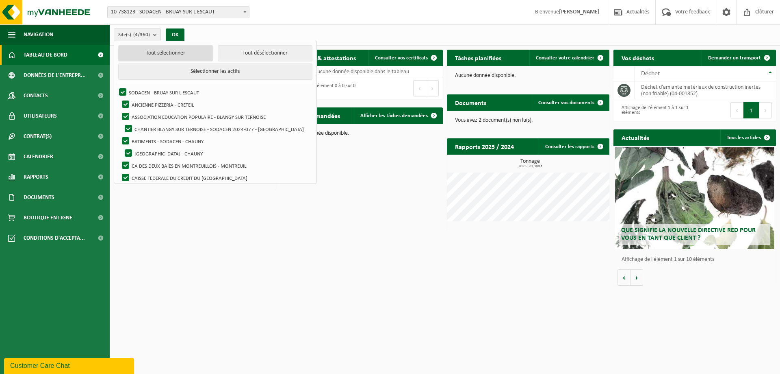
checkbox input "true"
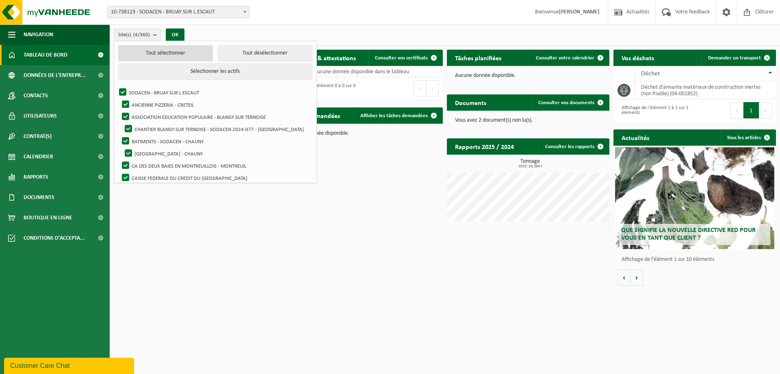
checkbox input "true"
click at [183, 32] on button "OK" at bounding box center [181, 34] width 19 height 13
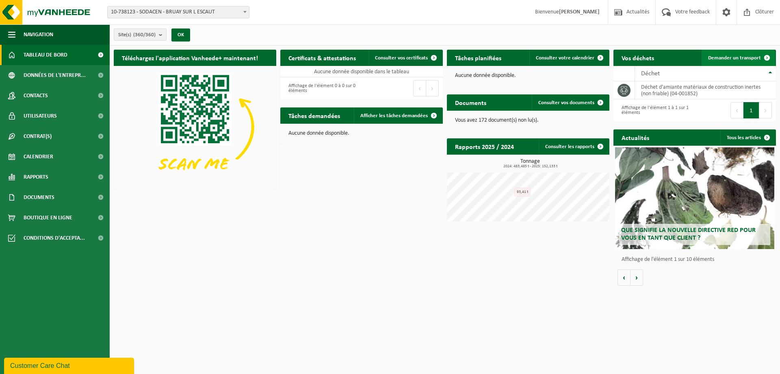
click at [724, 56] on span "Demander un transport" at bounding box center [734, 57] width 53 height 5
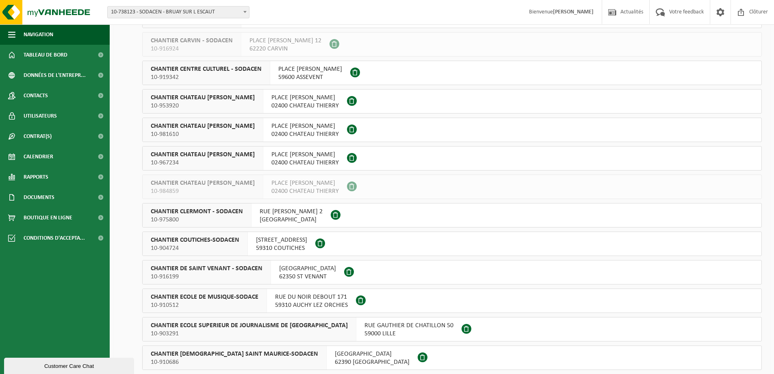
scroll to position [2480, 0]
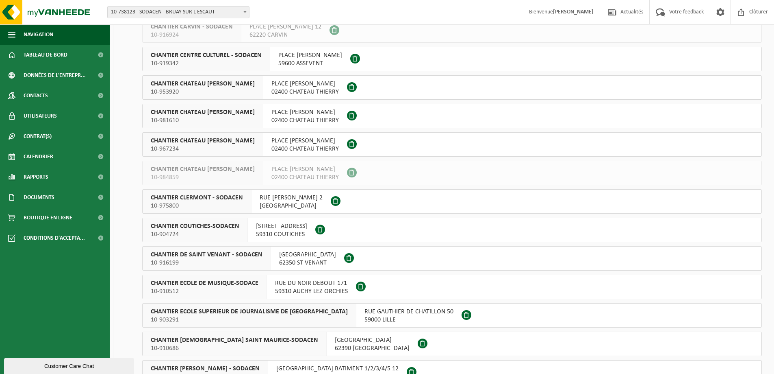
click at [211, 203] on span "10-975800" at bounding box center [197, 206] width 92 height 8
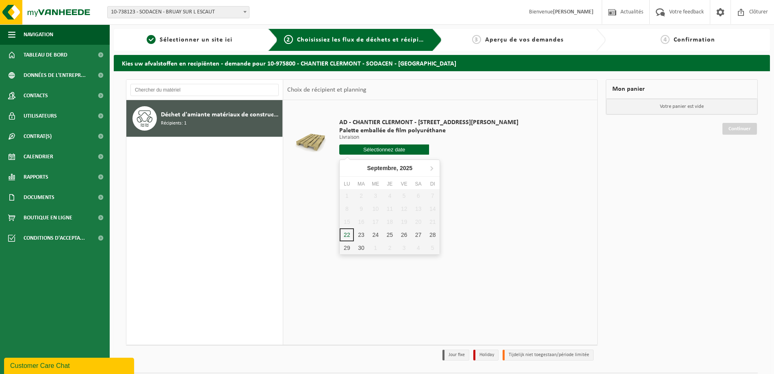
click at [365, 147] on input "text" at bounding box center [384, 149] width 90 height 10
click at [394, 241] on div "2" at bounding box center [390, 247] width 14 height 13
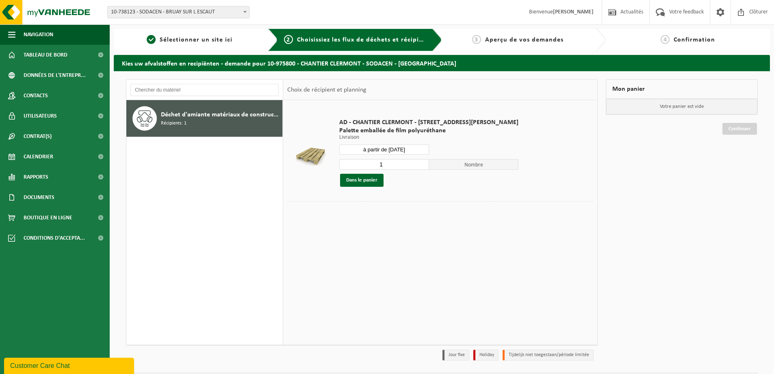
click at [385, 151] on input "à partir de [DATE]" at bounding box center [384, 149] width 90 height 10
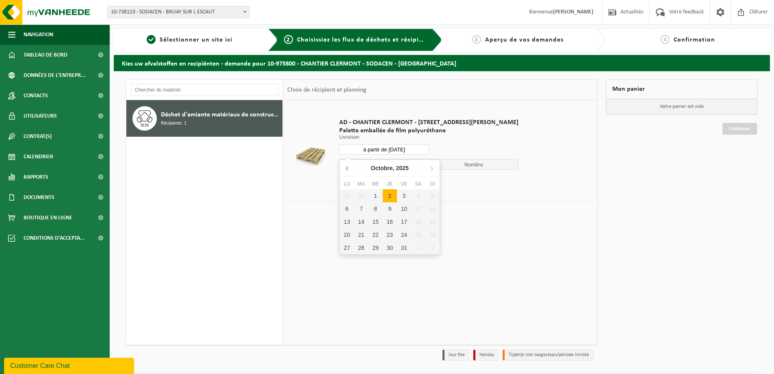
click at [345, 165] on icon at bounding box center [347, 167] width 13 height 13
click at [387, 235] on div "25" at bounding box center [390, 234] width 14 height 13
type input "à partir de [DATE]"
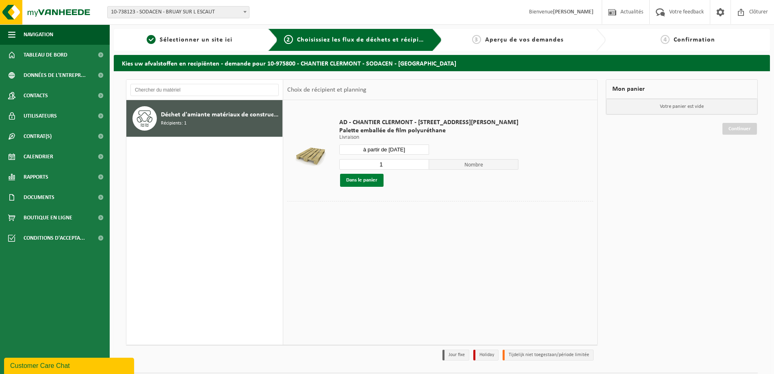
click at [369, 179] on button "Dans le panier" at bounding box center [361, 180] width 43 height 13
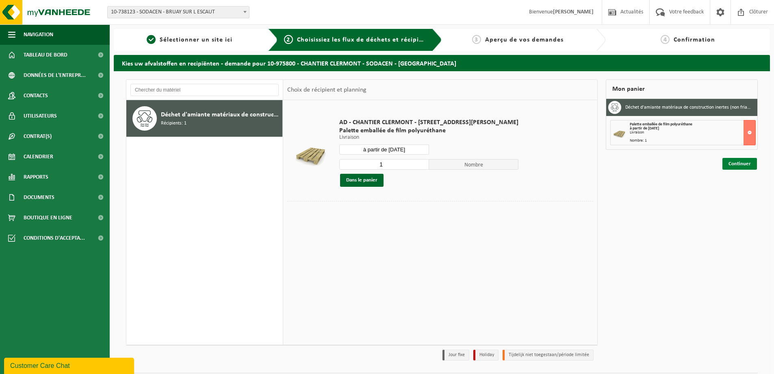
click at [748, 163] on link "Continuer" at bounding box center [740, 164] width 35 height 12
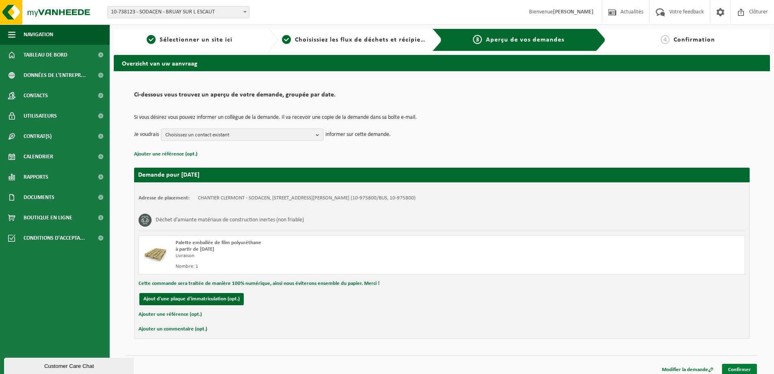
click at [731, 367] on link "Confirmer" at bounding box center [739, 369] width 35 height 12
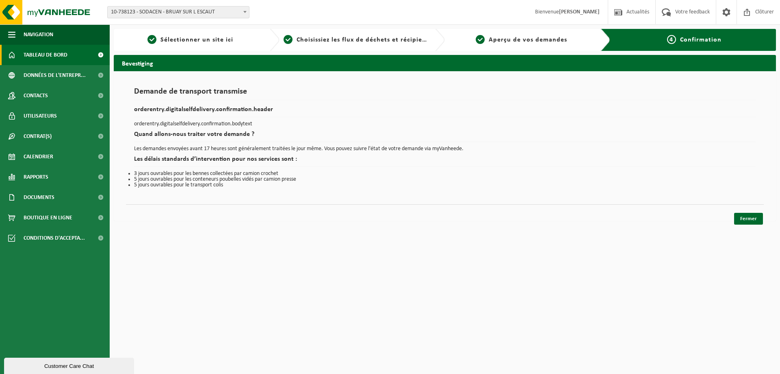
click at [50, 53] on span "Tableau de bord" at bounding box center [46, 55] width 44 height 20
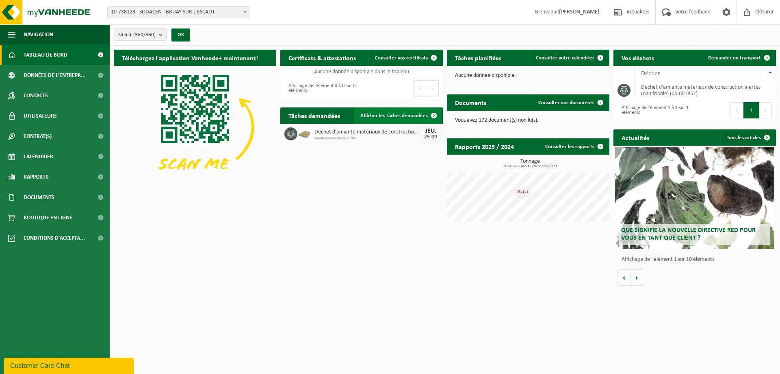
click at [376, 115] on span "Afficher les tâches demandées" at bounding box center [394, 115] width 67 height 5
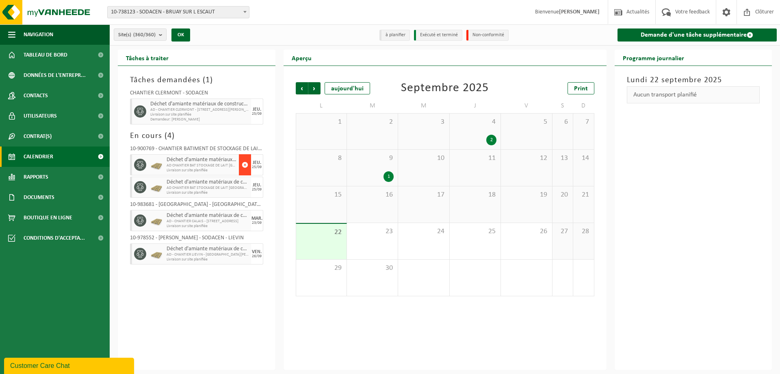
click at [243, 165] on span "button" at bounding box center [245, 164] width 7 height 16
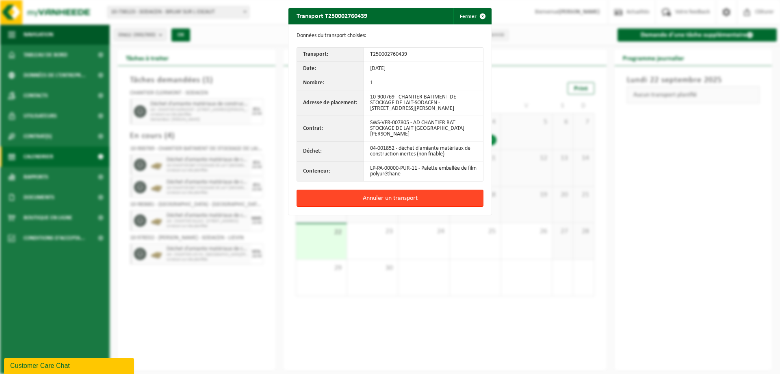
click at [354, 190] on button "Annuler un transport" at bounding box center [390, 197] width 187 height 17
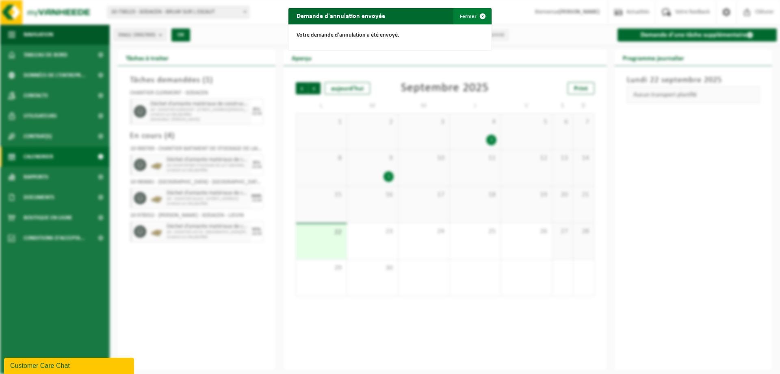
click at [464, 18] on button "Fermer" at bounding box center [472, 16] width 37 height 16
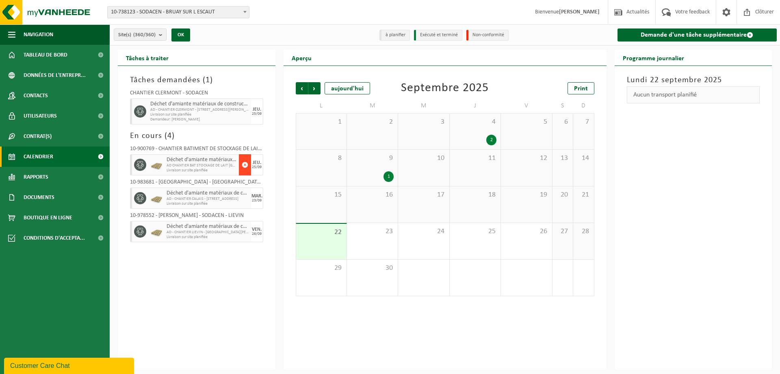
click at [242, 164] on span "button" at bounding box center [245, 164] width 7 height 16
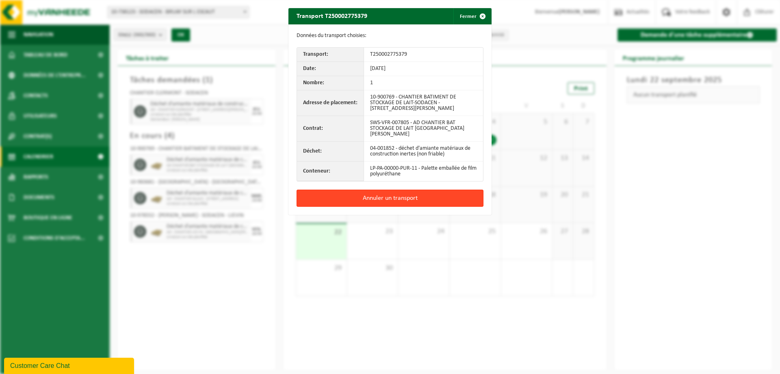
click at [380, 189] on button "Annuler un transport" at bounding box center [390, 197] width 187 height 17
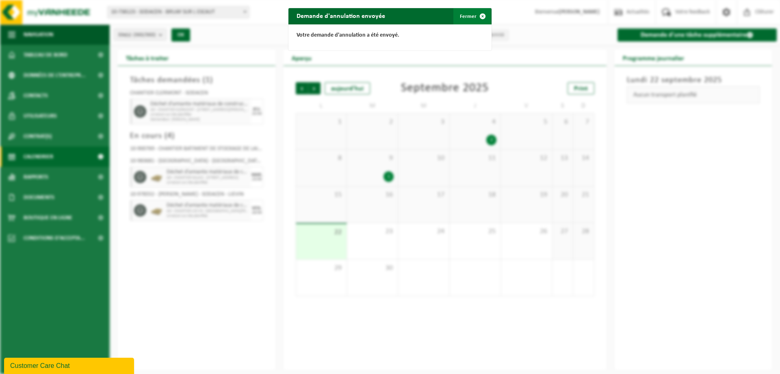
click at [463, 18] on button "Fermer" at bounding box center [472, 16] width 37 height 16
